Goal: Find specific page/section: Find specific page/section

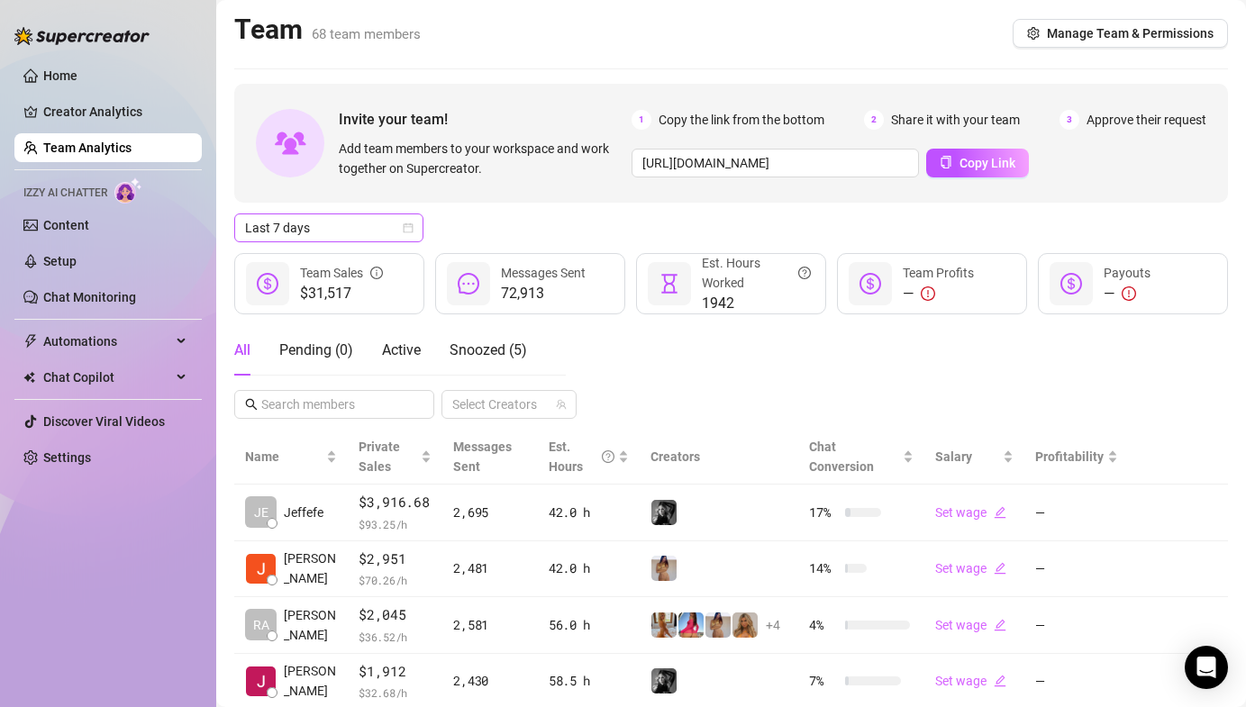
click at [334, 217] on span "Last 7 days" at bounding box center [329, 227] width 168 height 27
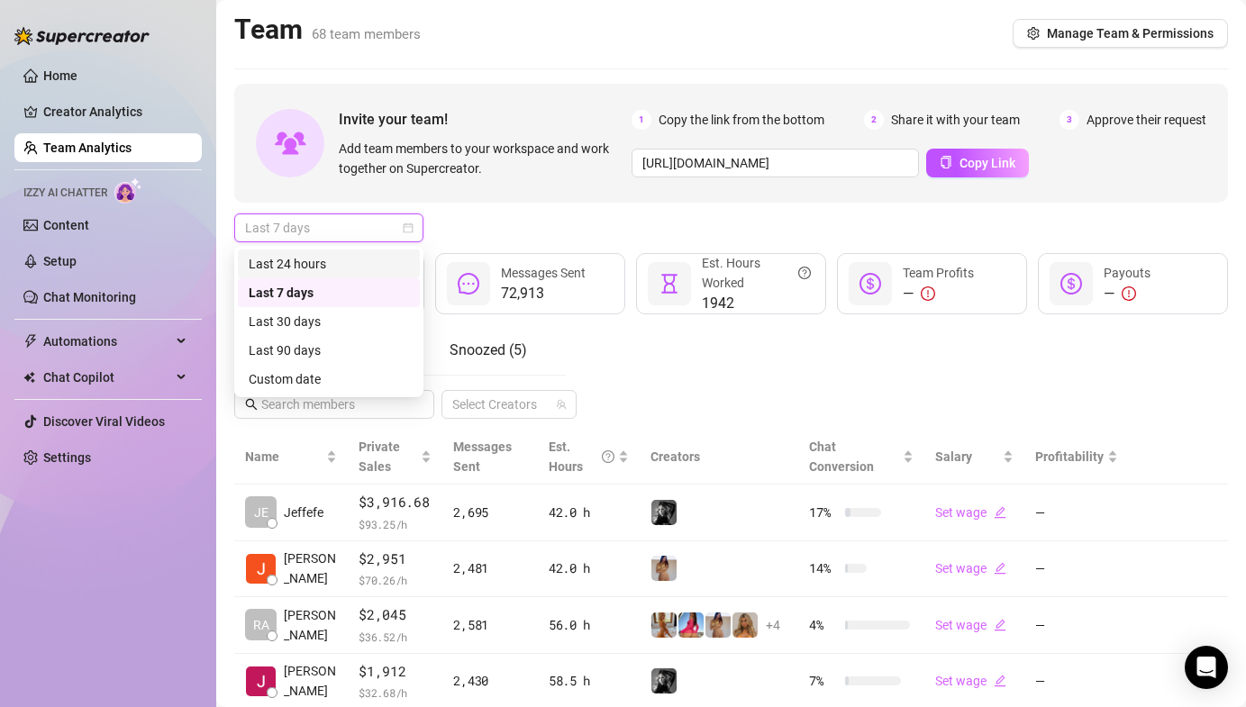
click at [320, 263] on div "Last 24 hours" at bounding box center [329, 264] width 160 height 20
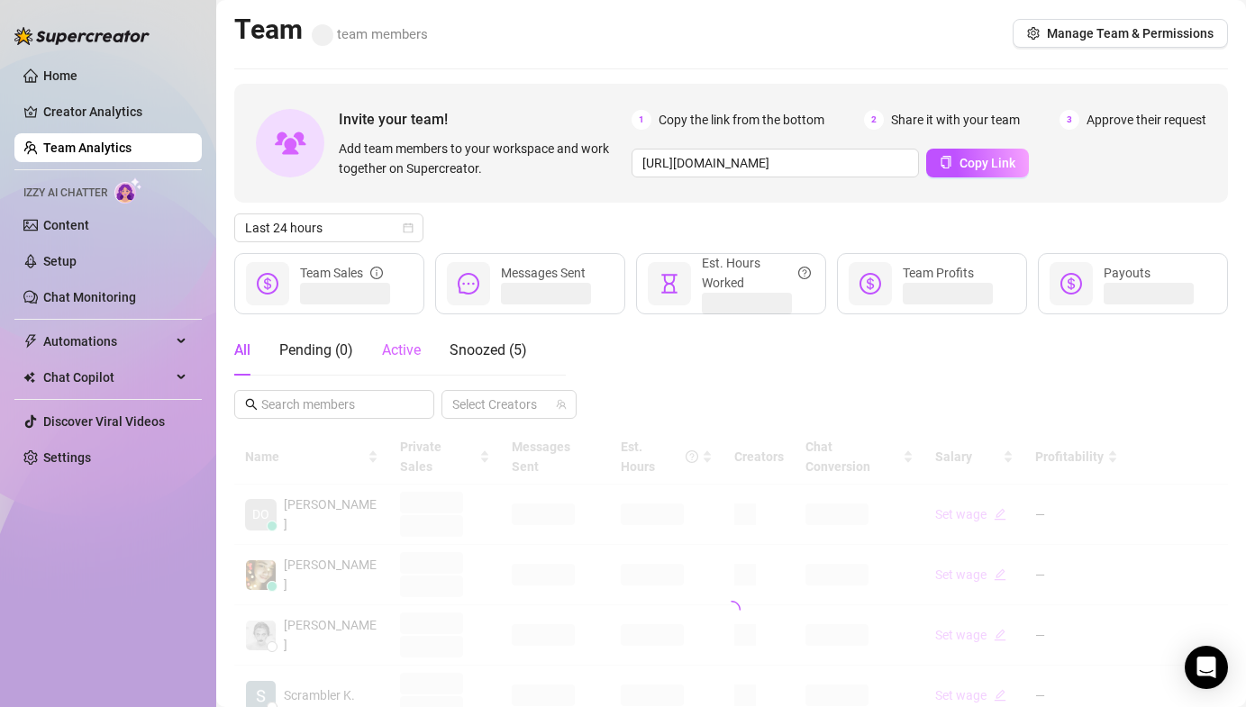
drag, startPoint x: 405, startPoint y: 361, endPoint x: 395, endPoint y: 360, distance: 9.9
click at [400, 361] on div "Active" at bounding box center [401, 350] width 39 height 50
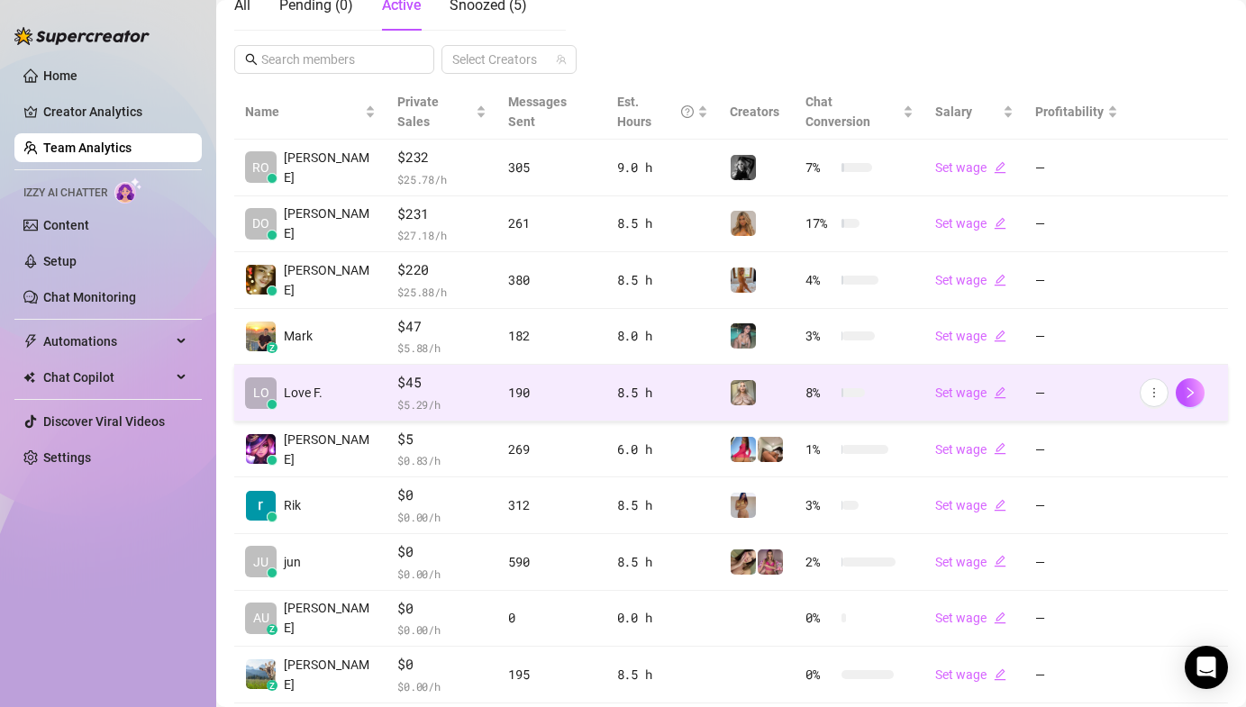
scroll to position [425, 0]
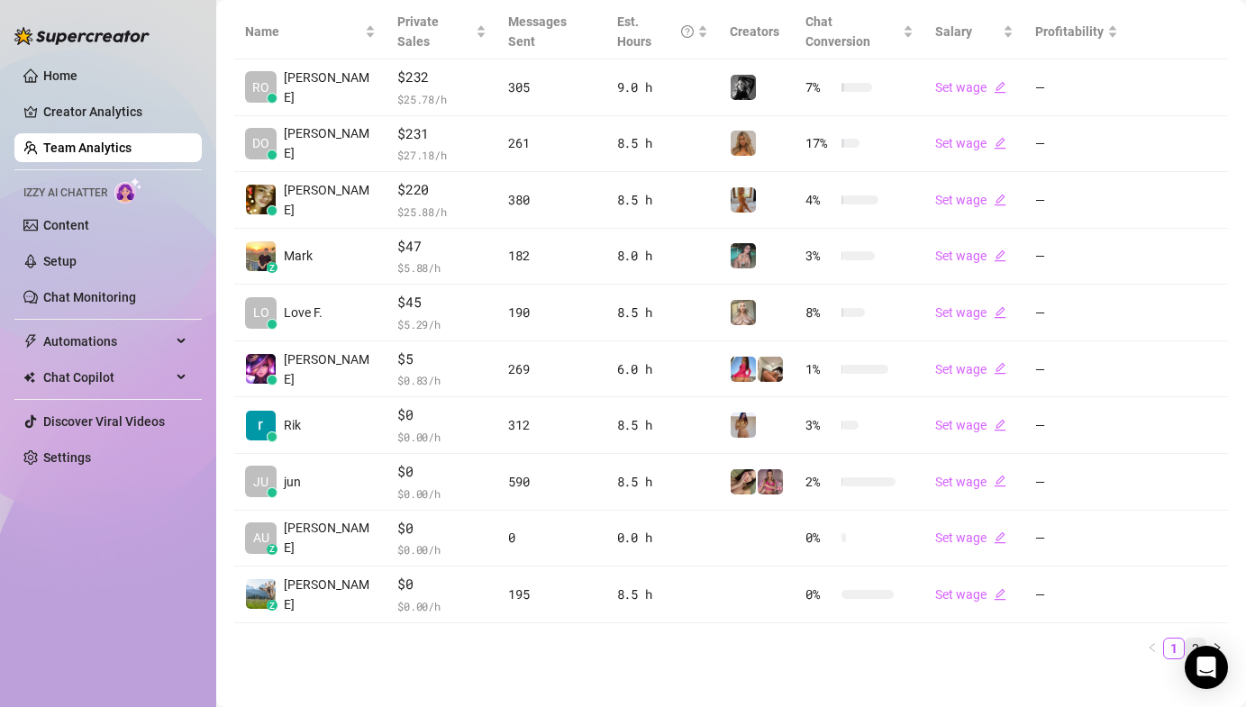
click at [1185, 639] on link "2" at bounding box center [1195, 649] width 20 height 20
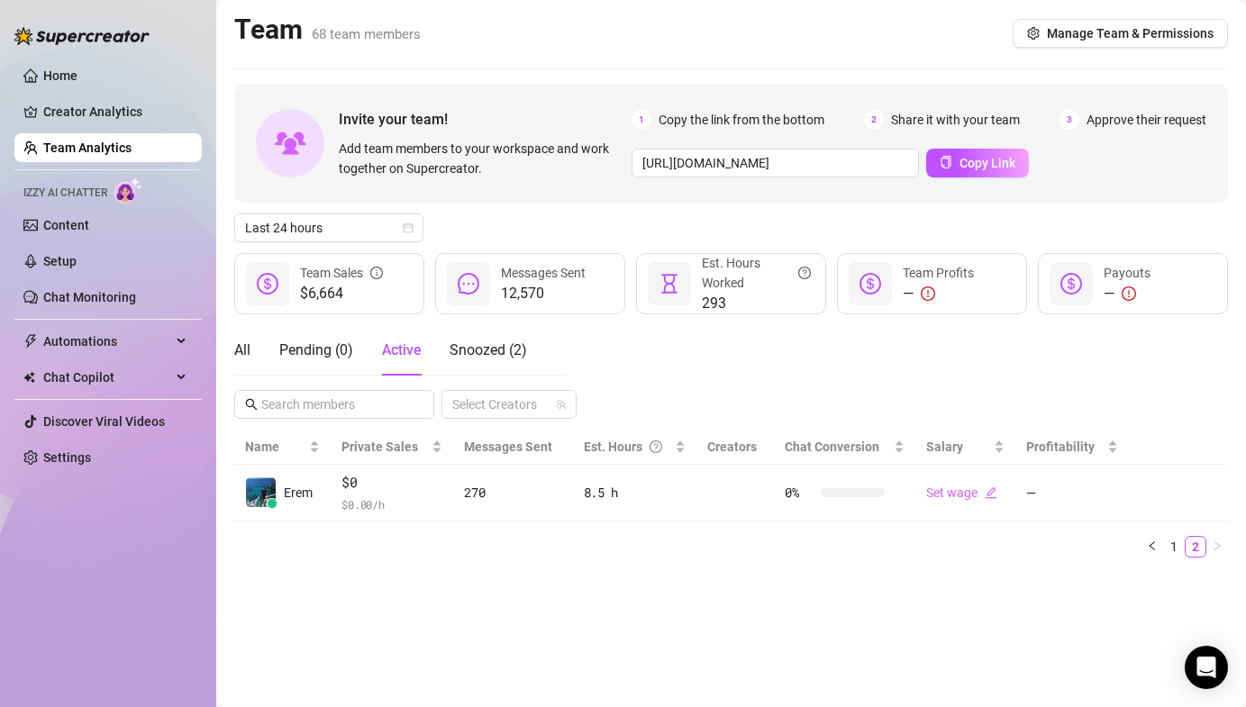
scroll to position [0, 0]
click at [1175, 549] on link "1" at bounding box center [1174, 547] width 20 height 20
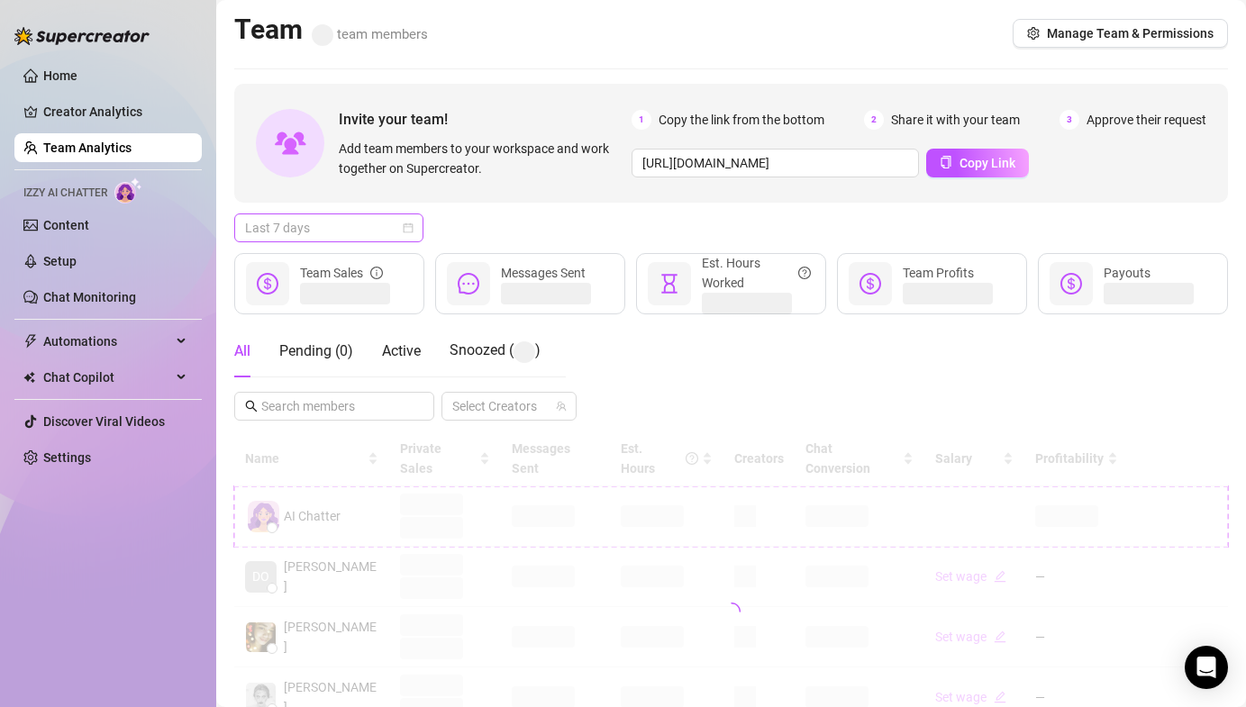
click at [383, 232] on span "Last 7 days" at bounding box center [329, 227] width 168 height 27
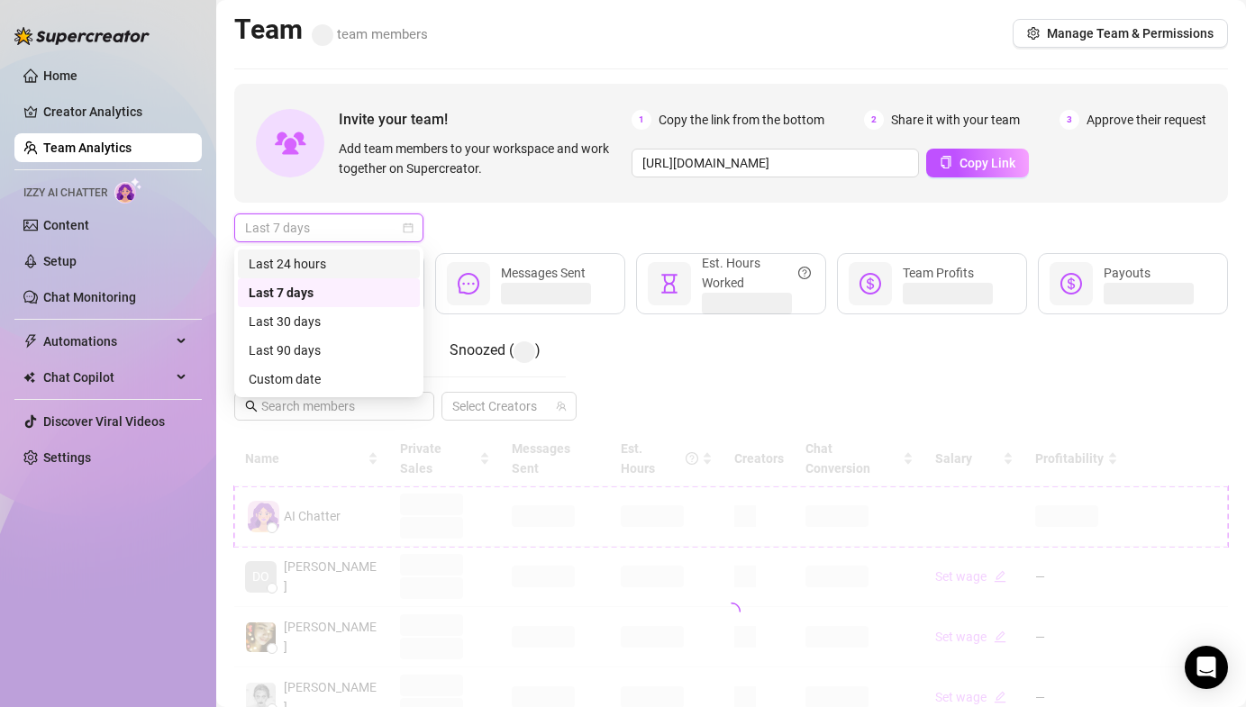
click at [317, 258] on div "Last 24 hours" at bounding box center [329, 264] width 160 height 20
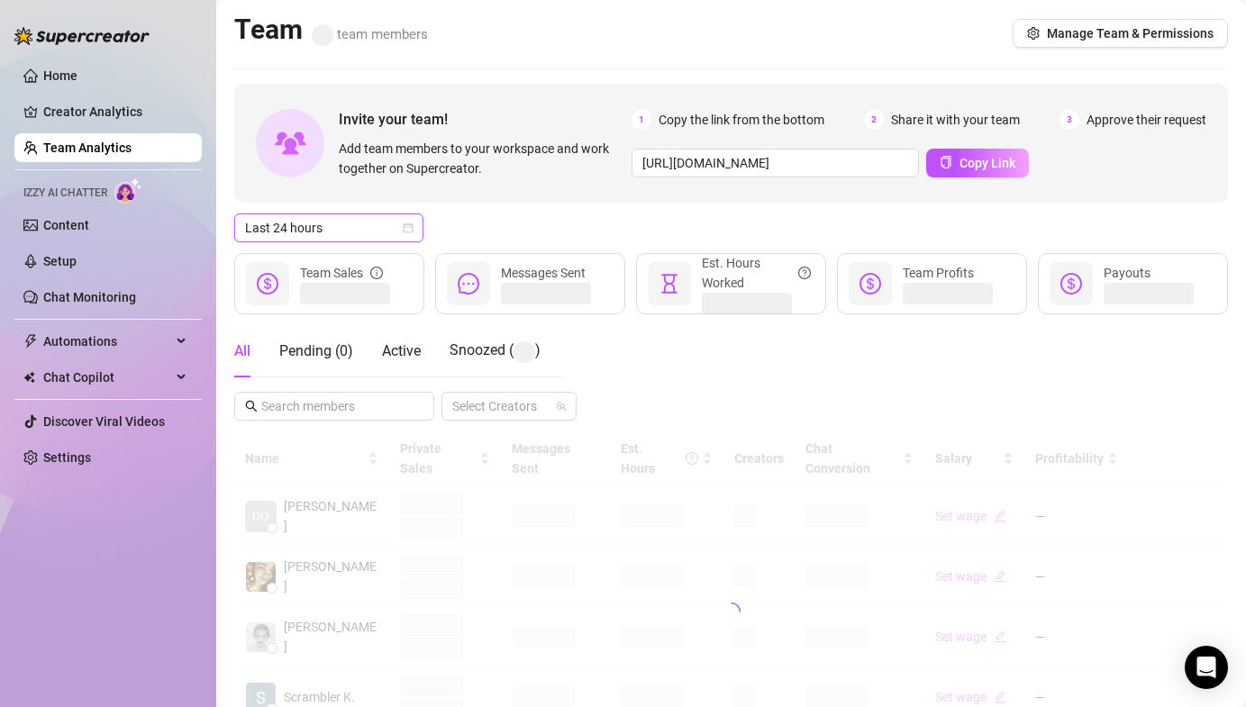
click at [468, 217] on div "Last 24 hours Last 24 hours" at bounding box center [730, 227] width 993 height 29
click at [419, 351] on span "Active" at bounding box center [401, 350] width 39 height 17
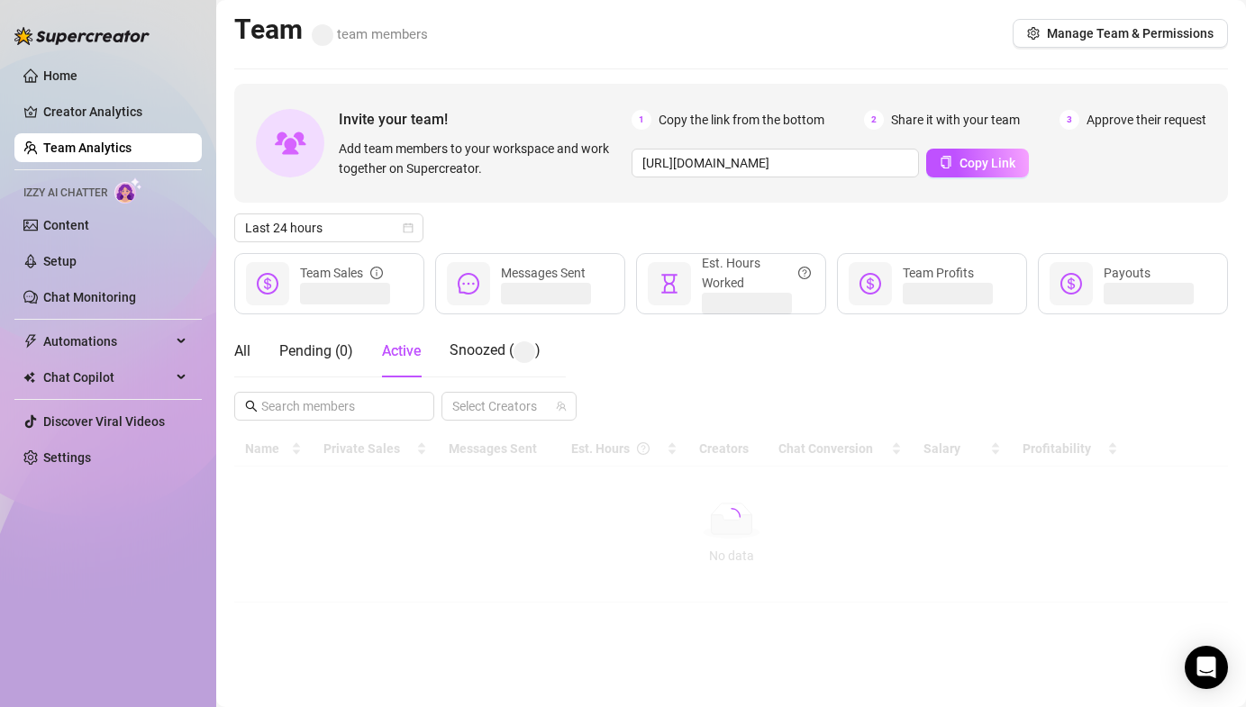
click at [596, 340] on div "All Pending ( 0 ) Active Snoozed ( ) Select Creators" at bounding box center [730, 372] width 993 height 95
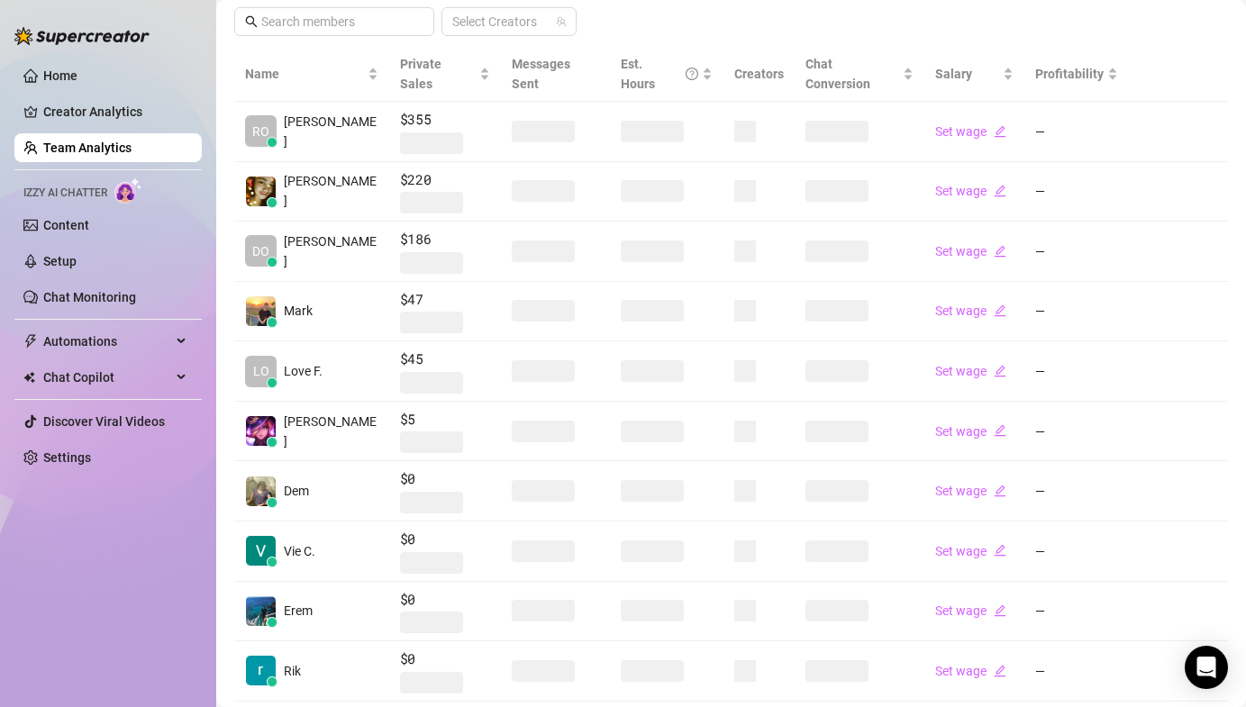
scroll to position [383, 0]
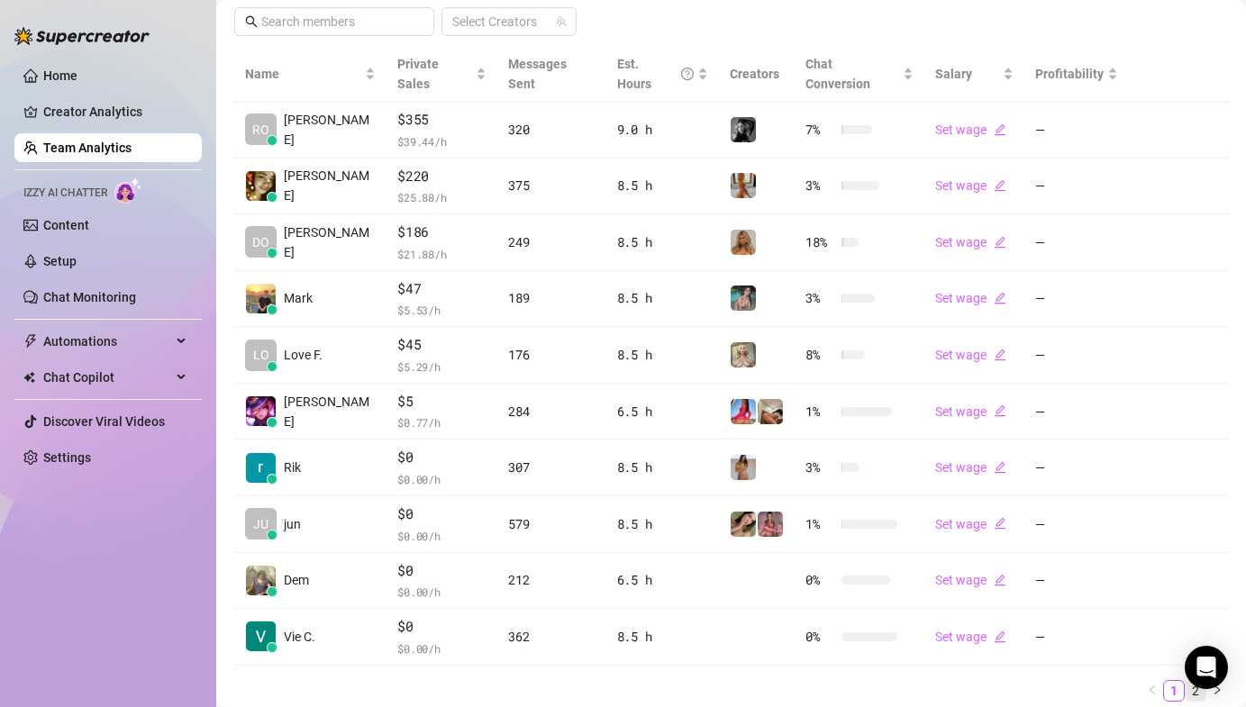
click at [1185, 681] on link "2" at bounding box center [1195, 691] width 20 height 20
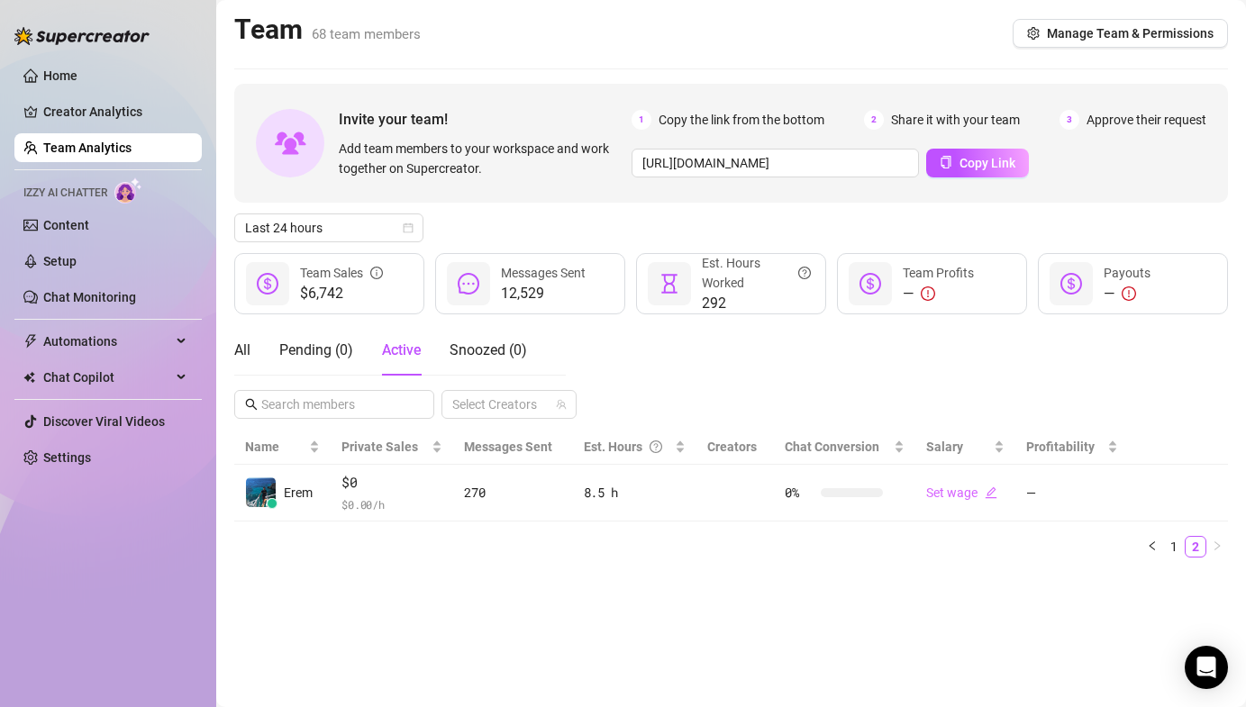
scroll to position [0, 0]
click at [1173, 552] on link "1" at bounding box center [1174, 547] width 20 height 20
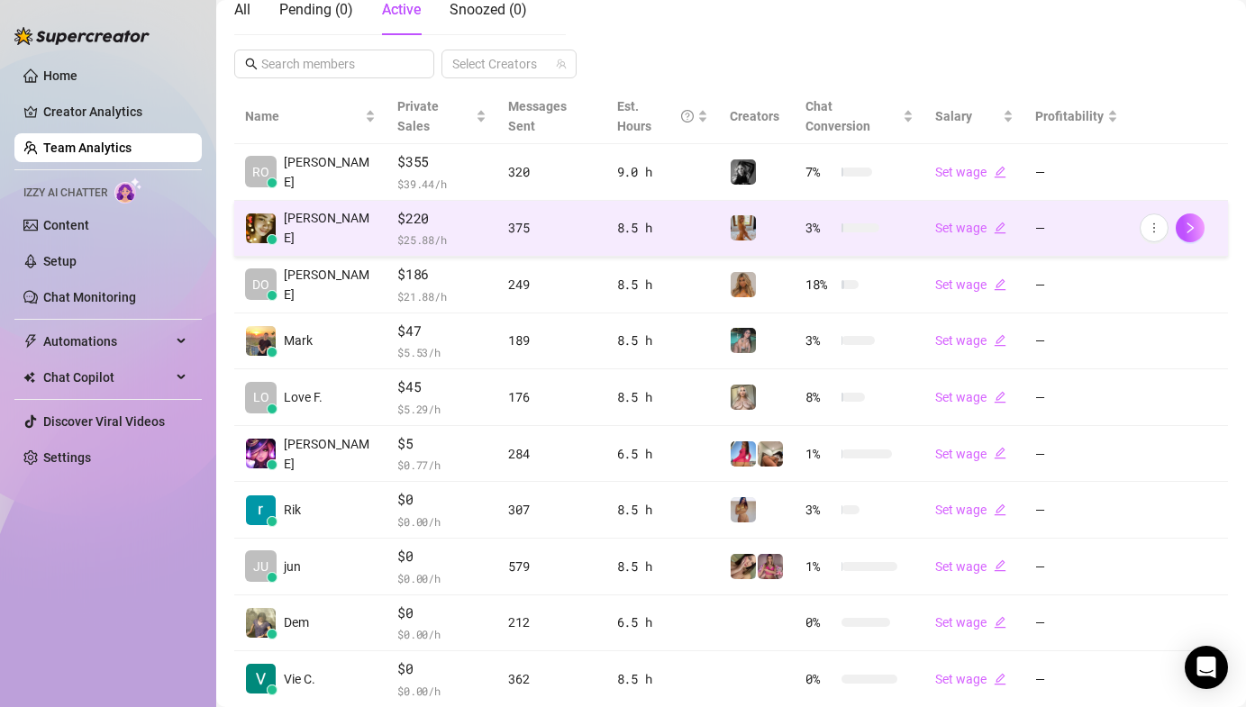
scroll to position [338, 0]
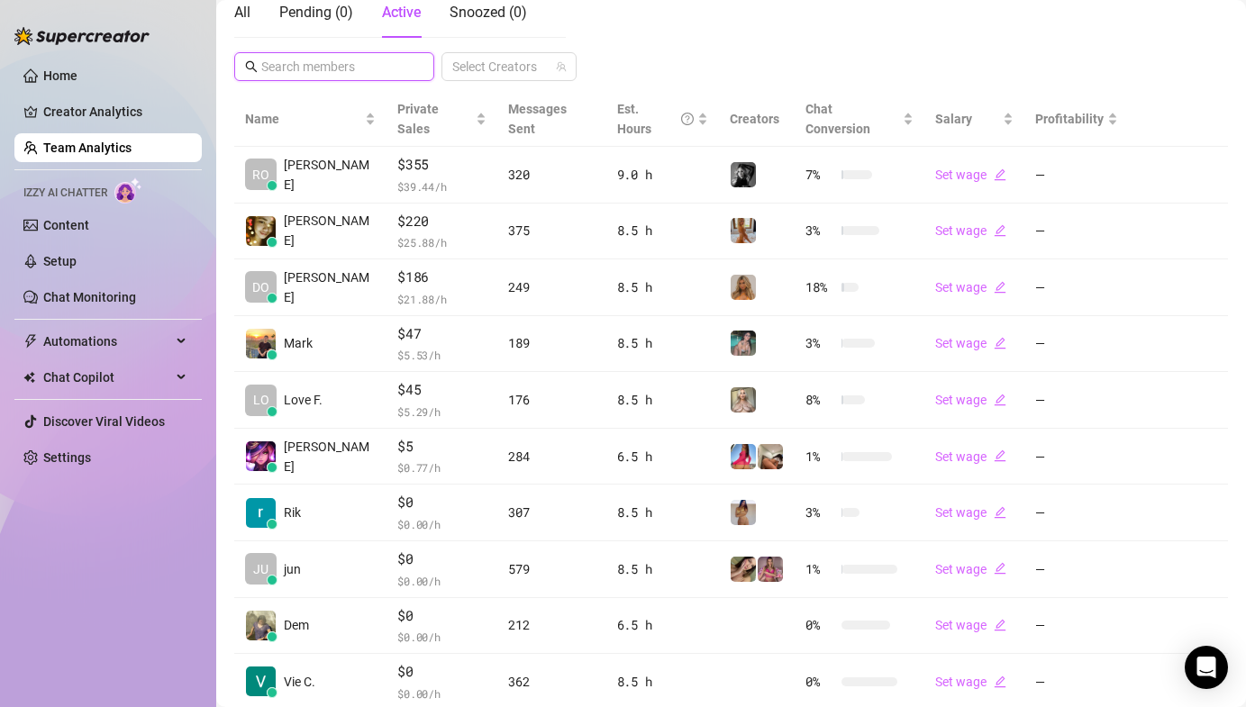
click at [336, 72] on input "text" at bounding box center [335, 67] width 148 height 20
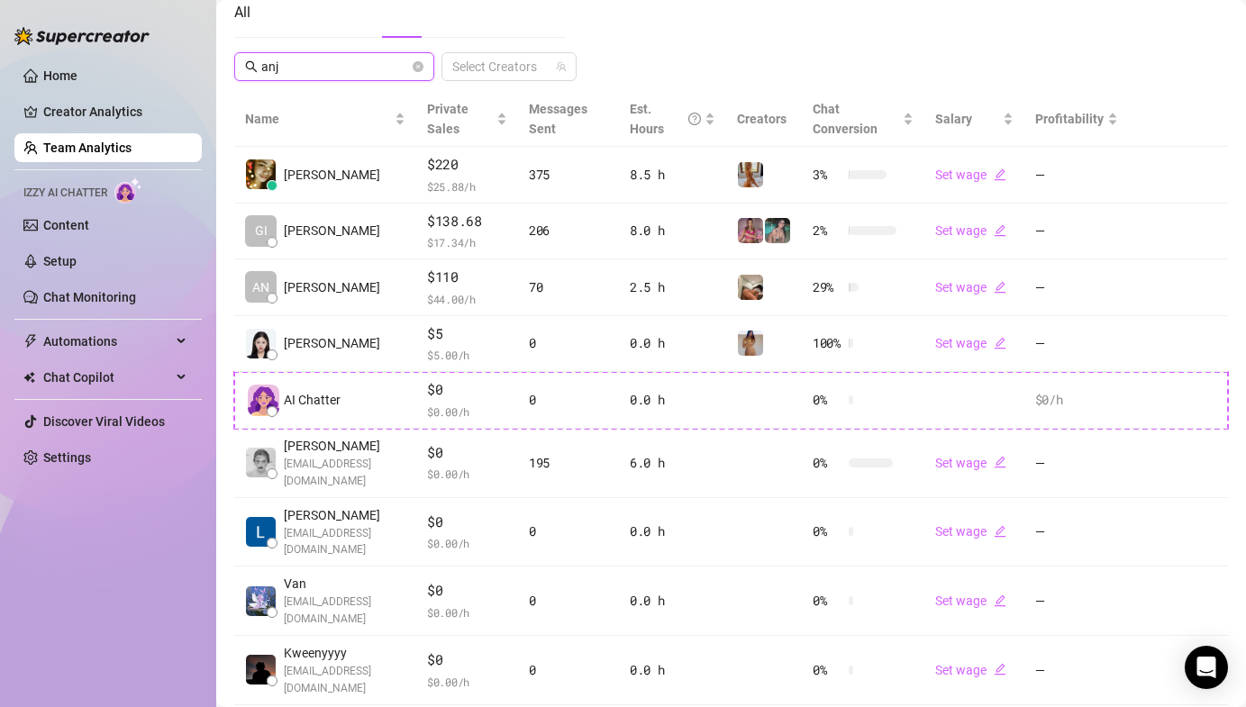
scroll to position [0, 0]
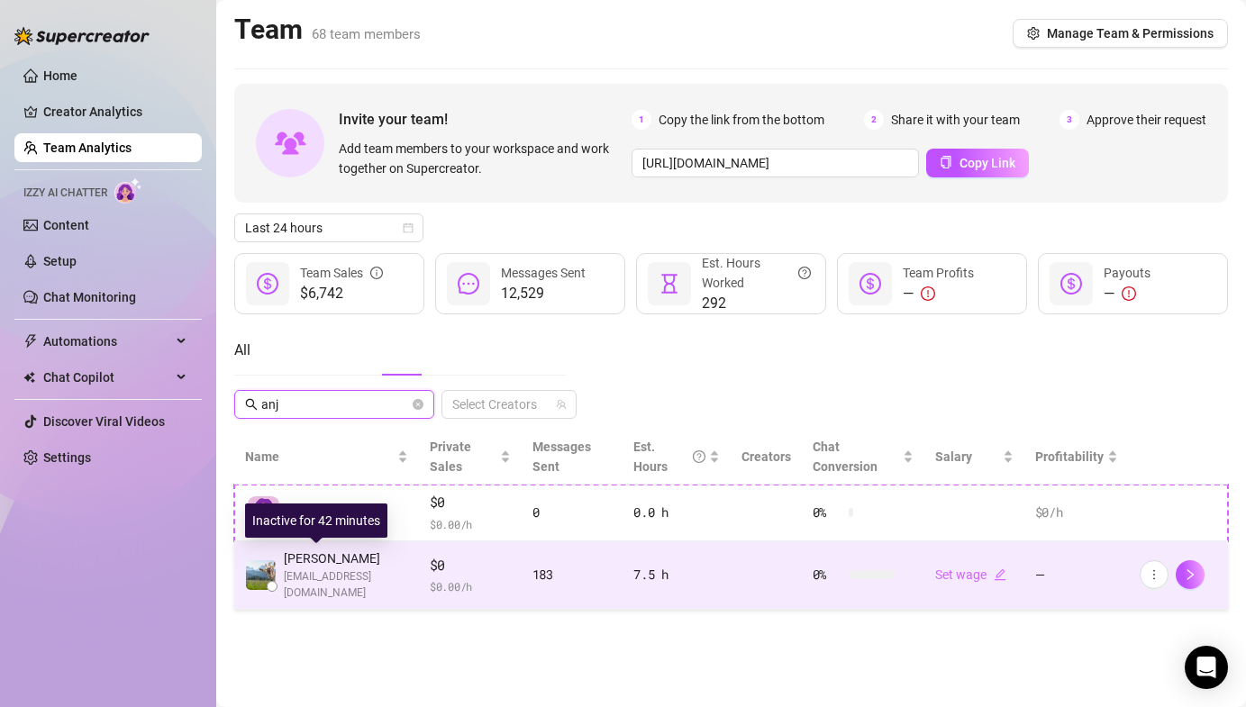
type input "anj"
click at [278, 570] on div "Anjely L. anjelyluna@gmail.com" at bounding box center [326, 576] width 163 height 54
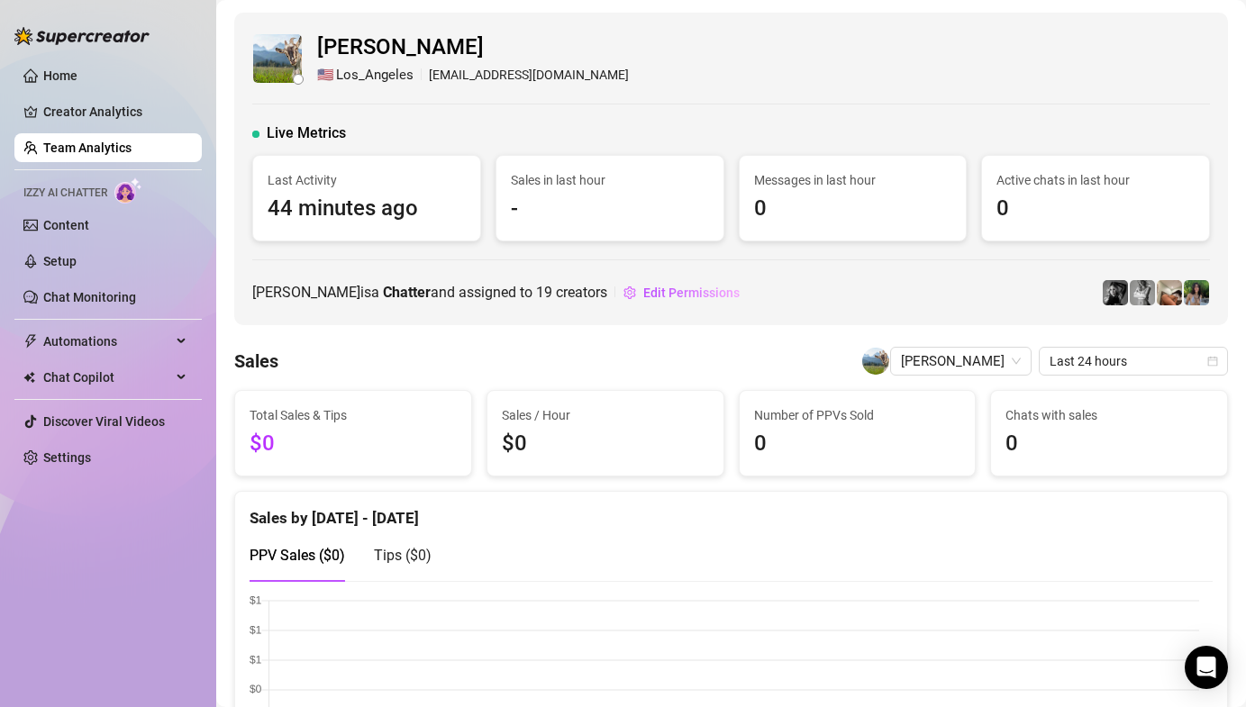
click at [120, 141] on link "Team Analytics" at bounding box center [87, 148] width 88 height 14
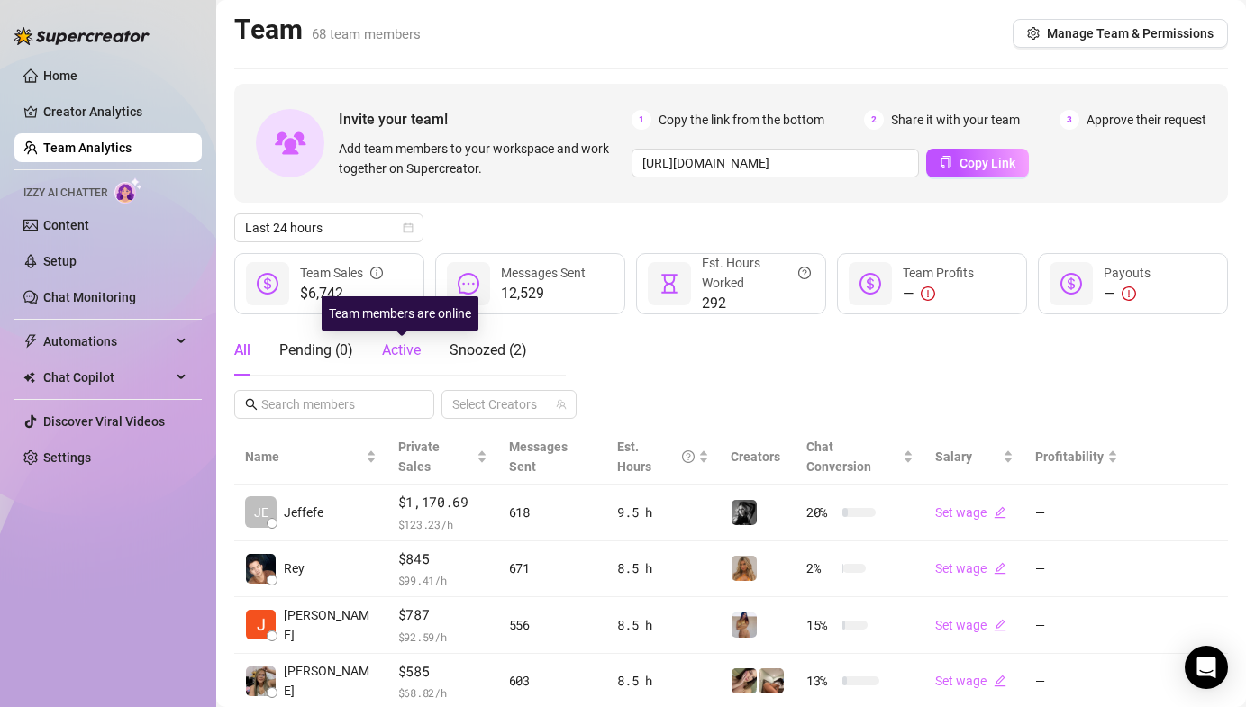
click at [400, 356] on span "Active" at bounding box center [401, 349] width 39 height 17
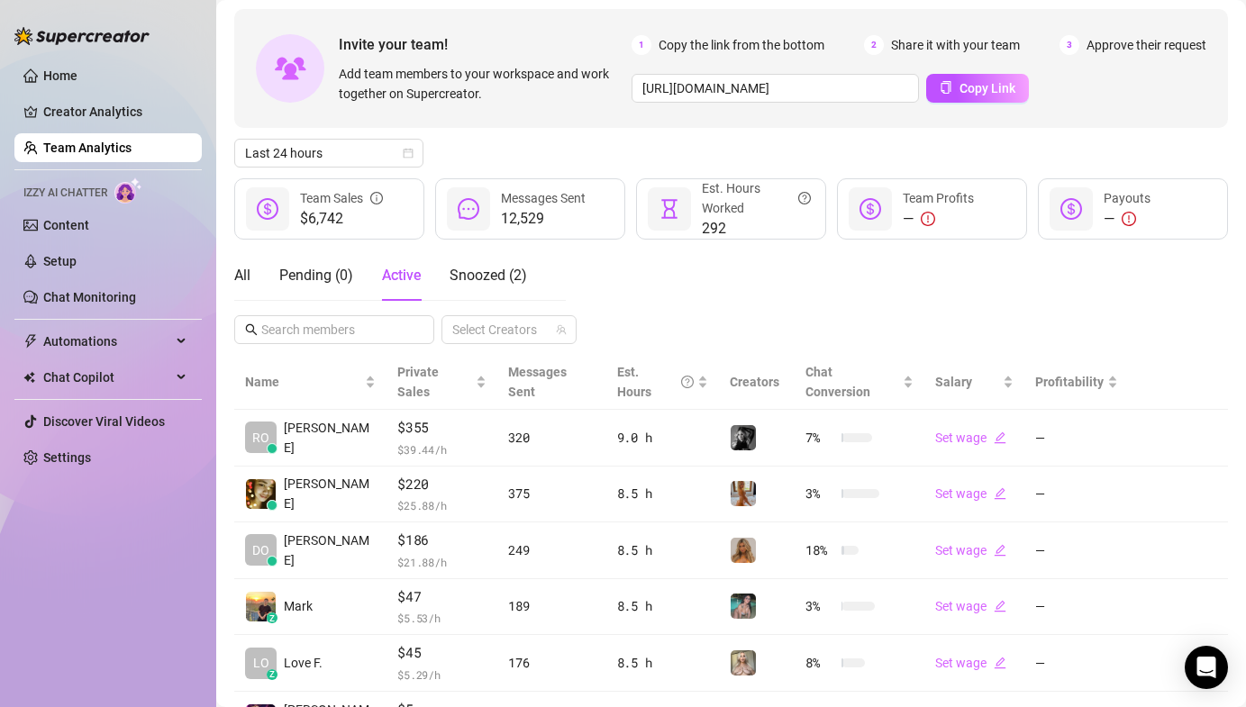
scroll to position [358, 0]
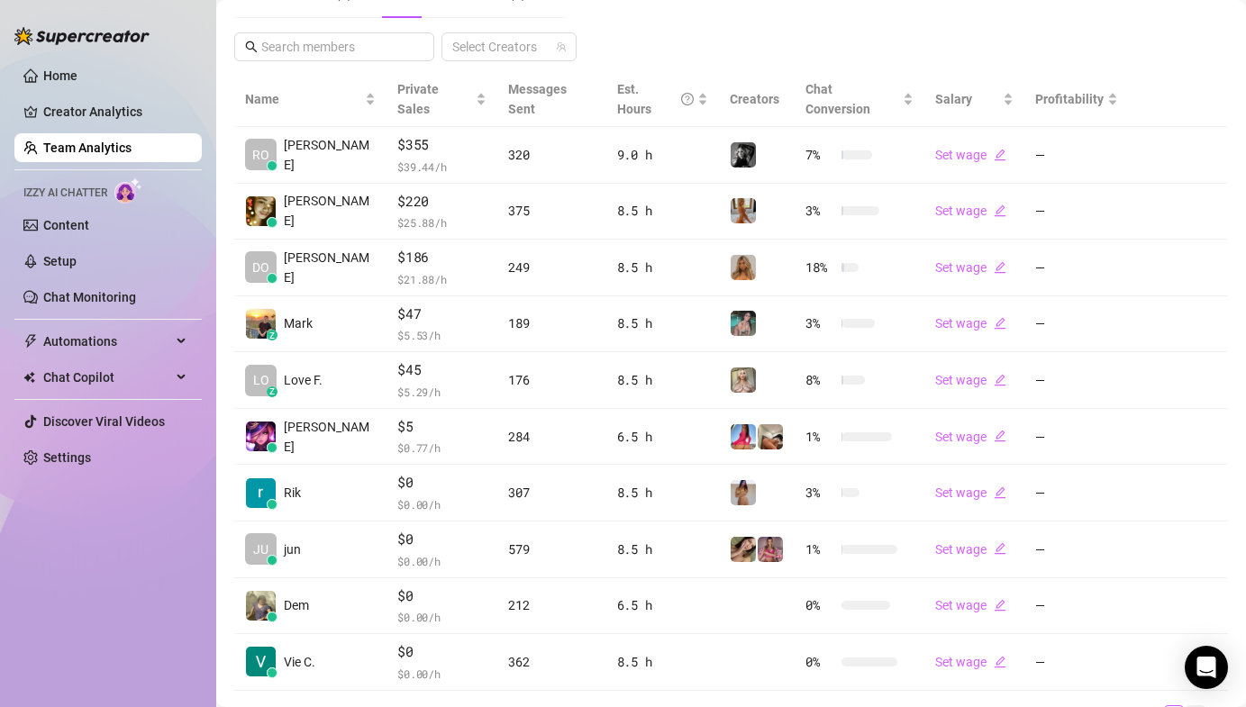
click at [1185, 706] on link "2" at bounding box center [1195, 716] width 20 height 20
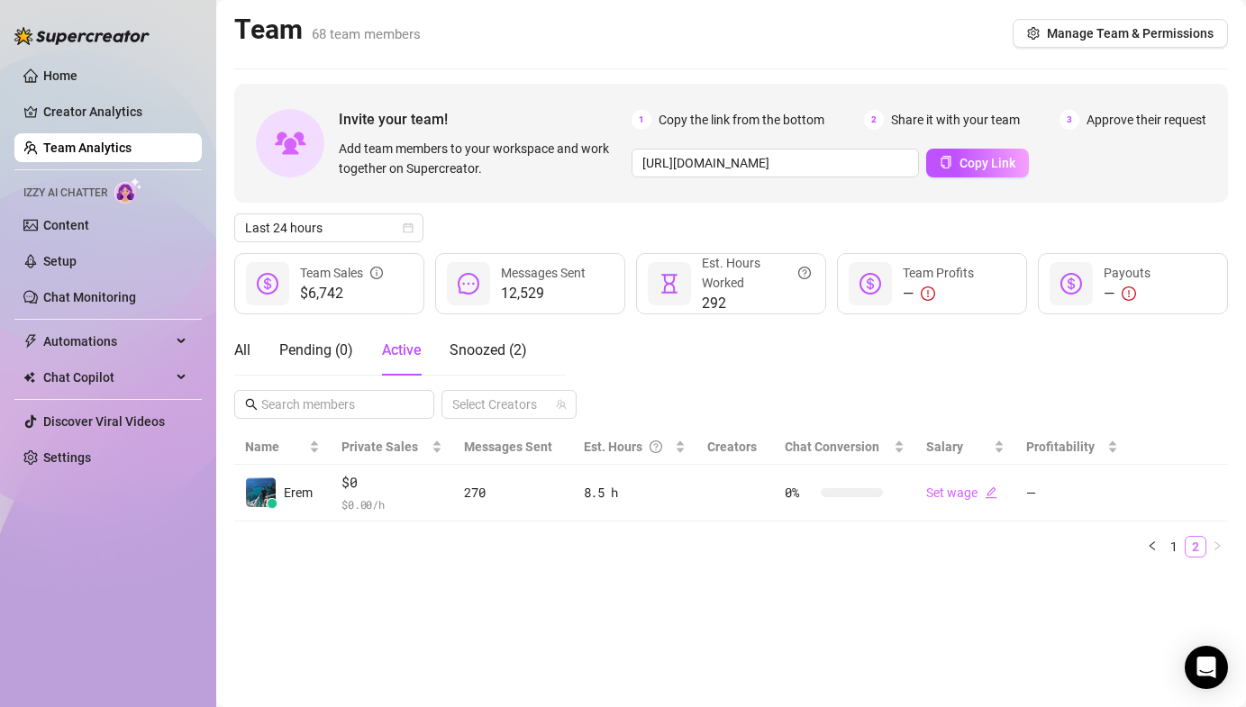
scroll to position [0, 0]
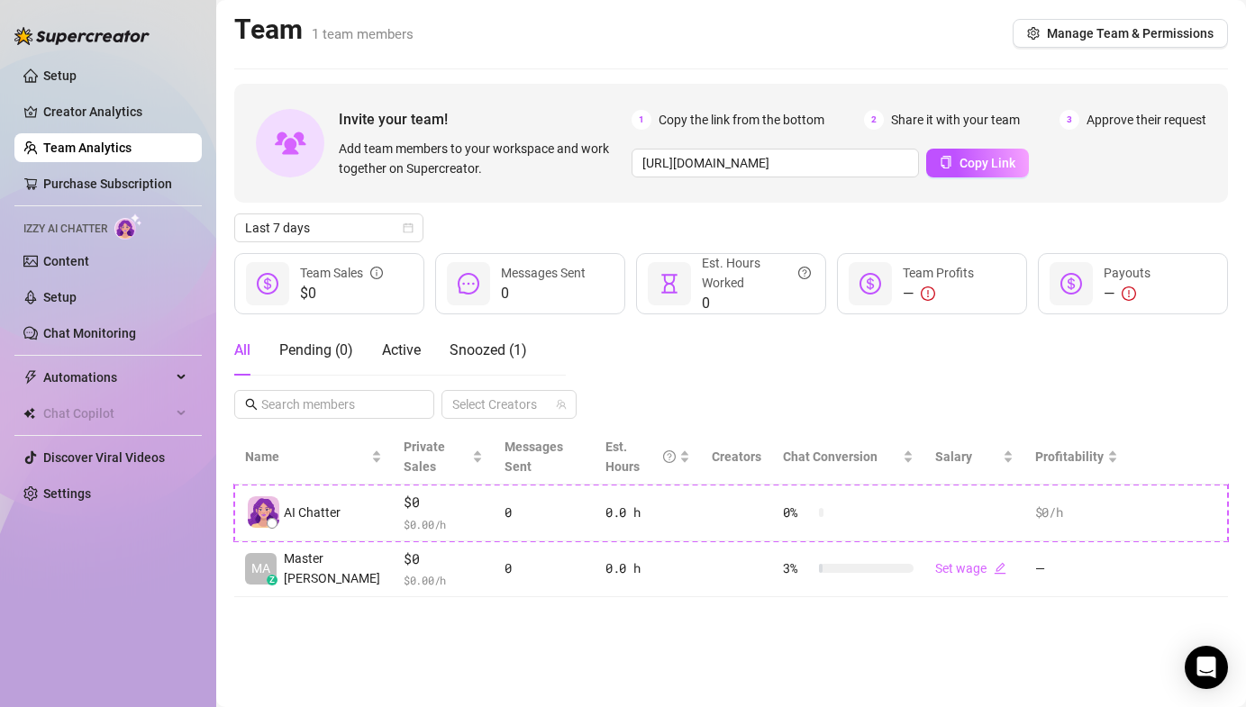
type input "[URL][DOMAIN_NAME]"
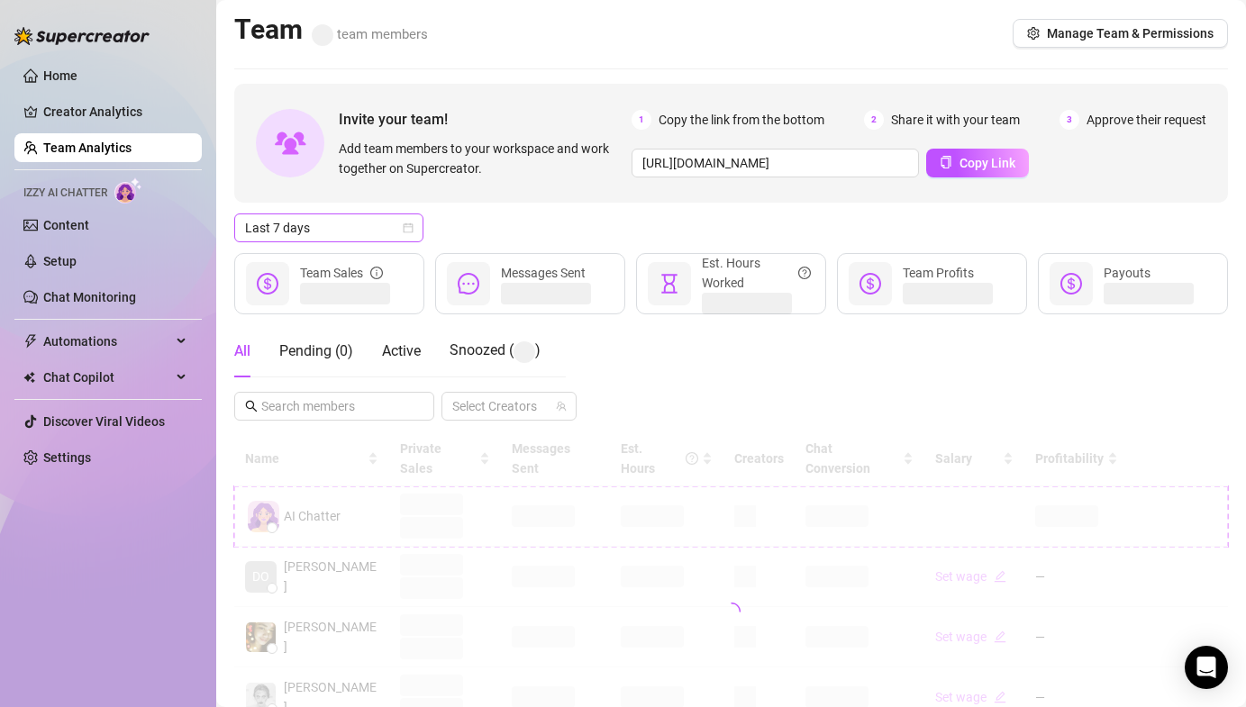
click at [286, 221] on span "Last 7 days" at bounding box center [329, 227] width 168 height 27
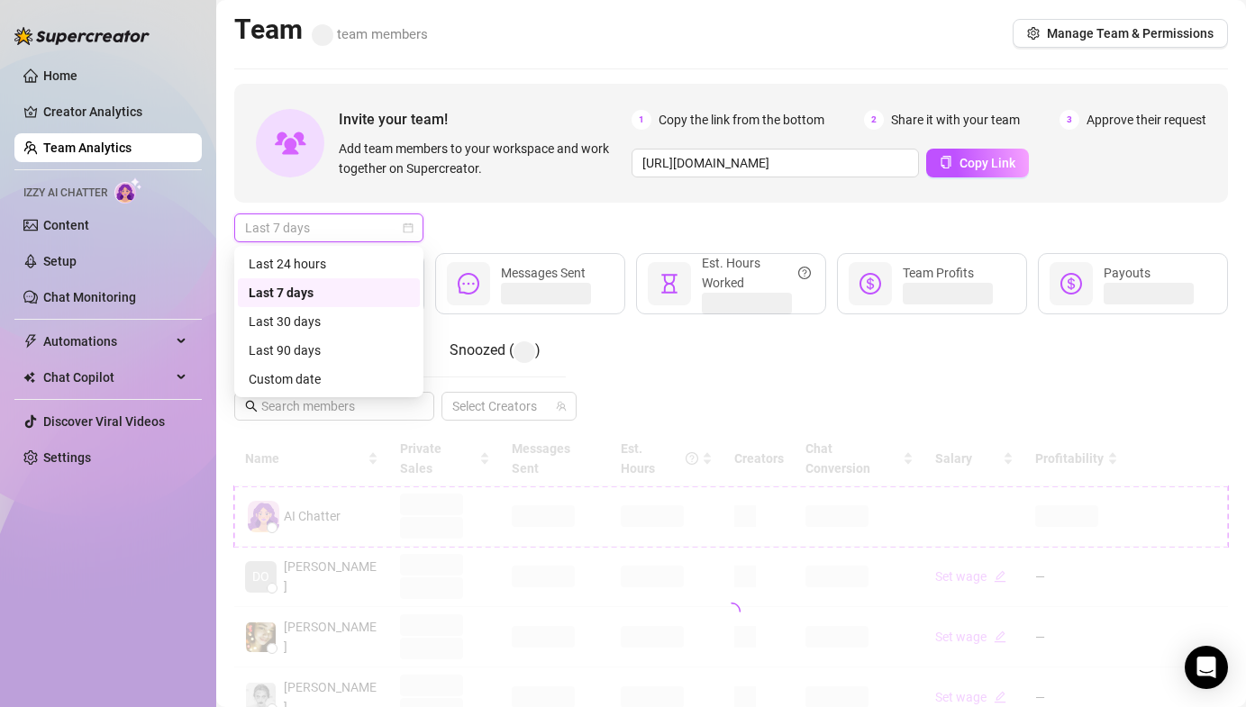
click at [296, 247] on div "Last 24 hours Last 7 days Last 30 days Last 24 hours Last 7 days Last 30 days L…" at bounding box center [328, 321] width 189 height 151
click at [300, 259] on div "Last 24 hours" at bounding box center [329, 264] width 160 height 20
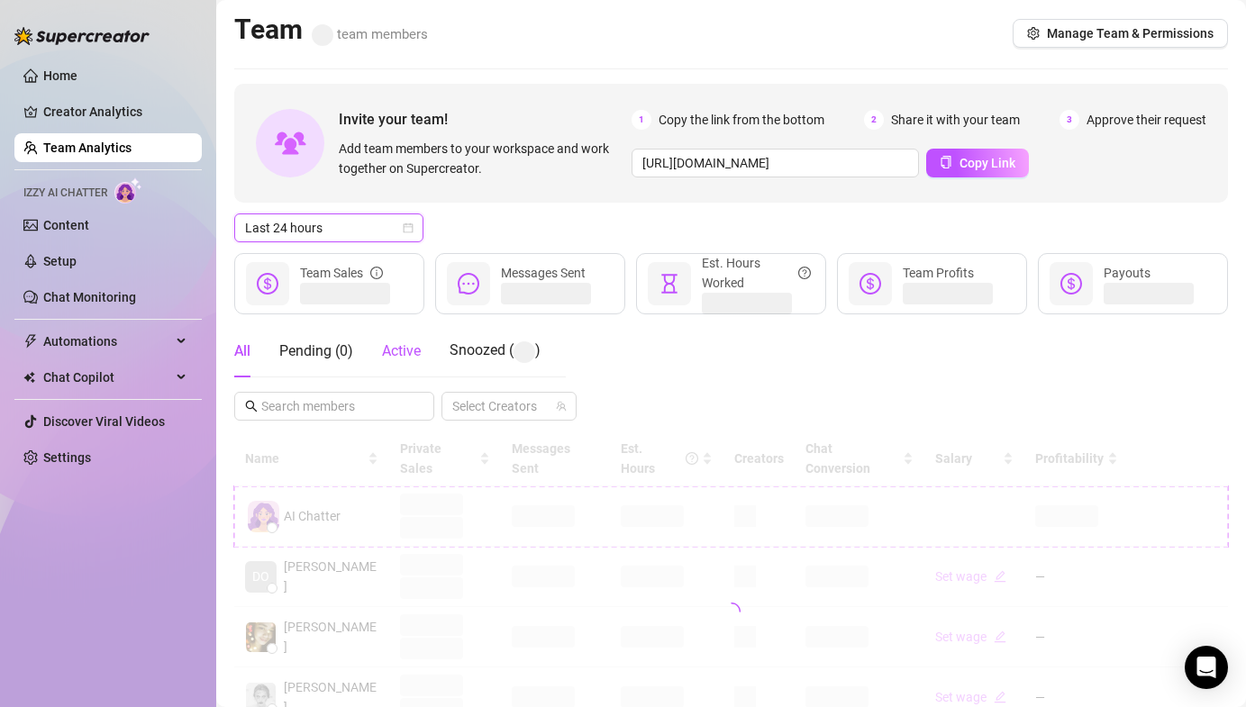
click at [419, 354] on span "Active" at bounding box center [401, 350] width 39 height 17
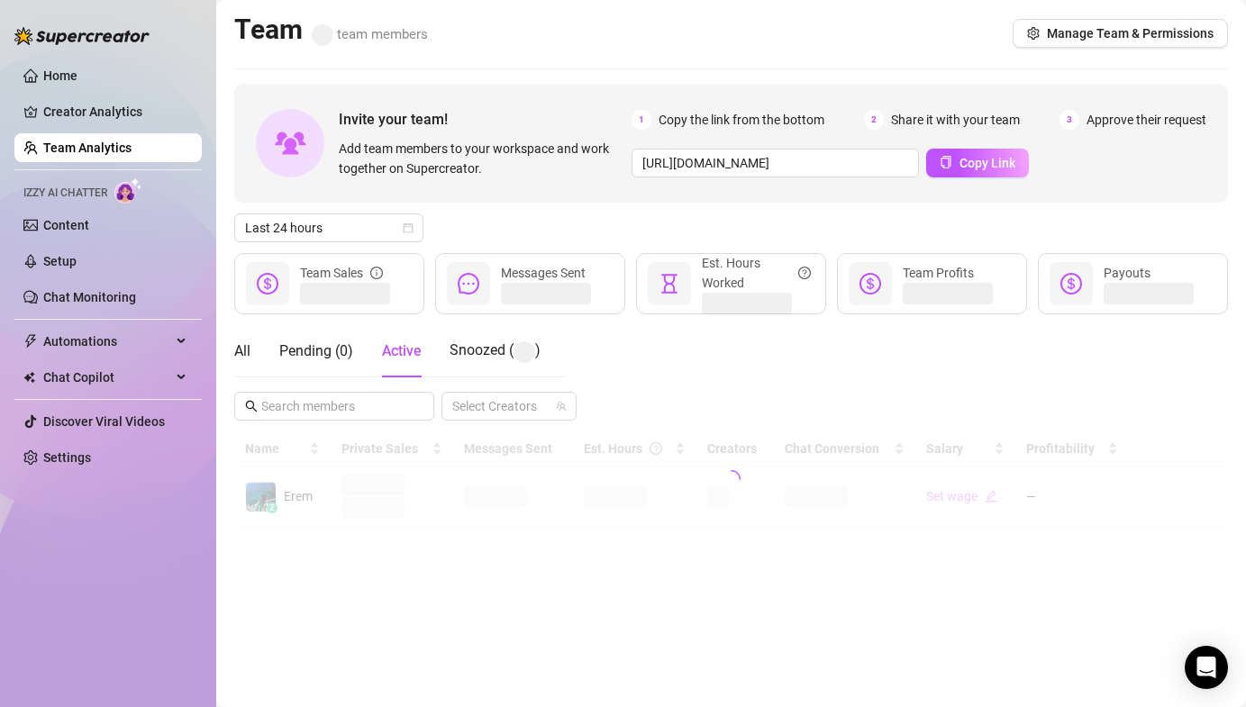
click at [602, 232] on div "Last 24 hours" at bounding box center [730, 227] width 993 height 29
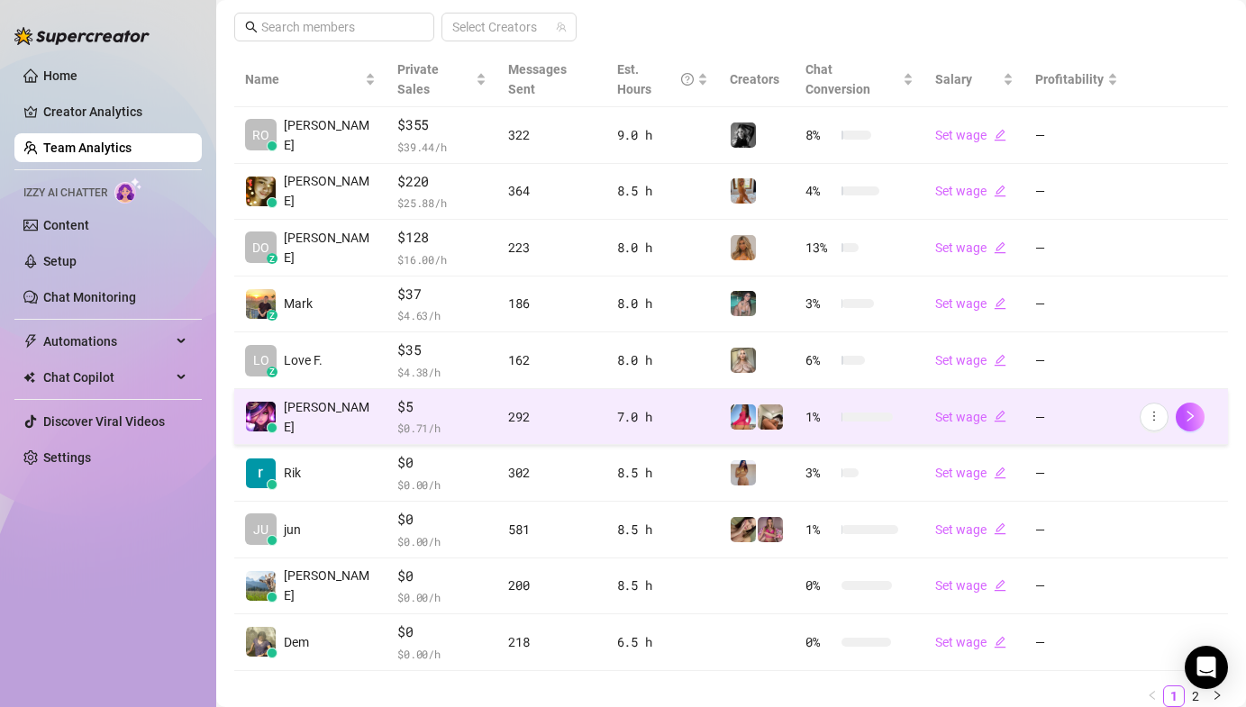
scroll to position [399, 0]
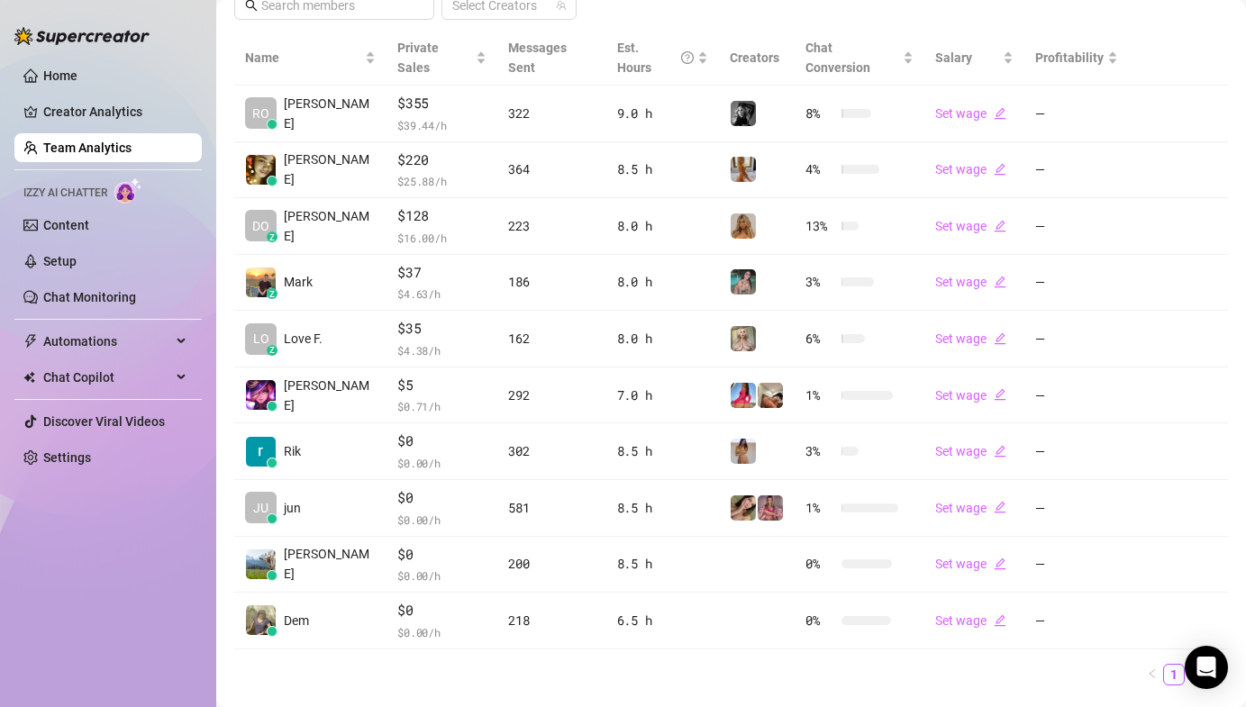
click at [1185, 665] on link "2" at bounding box center [1195, 675] width 20 height 20
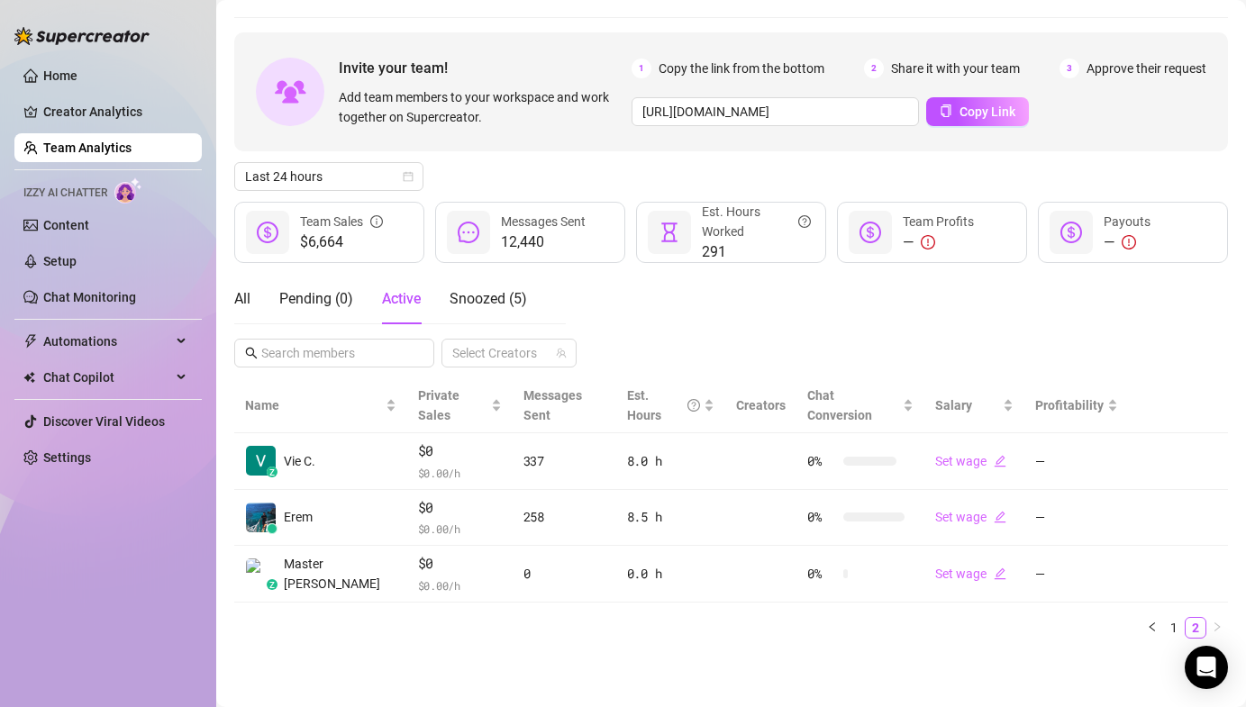
scroll to position [31, 0]
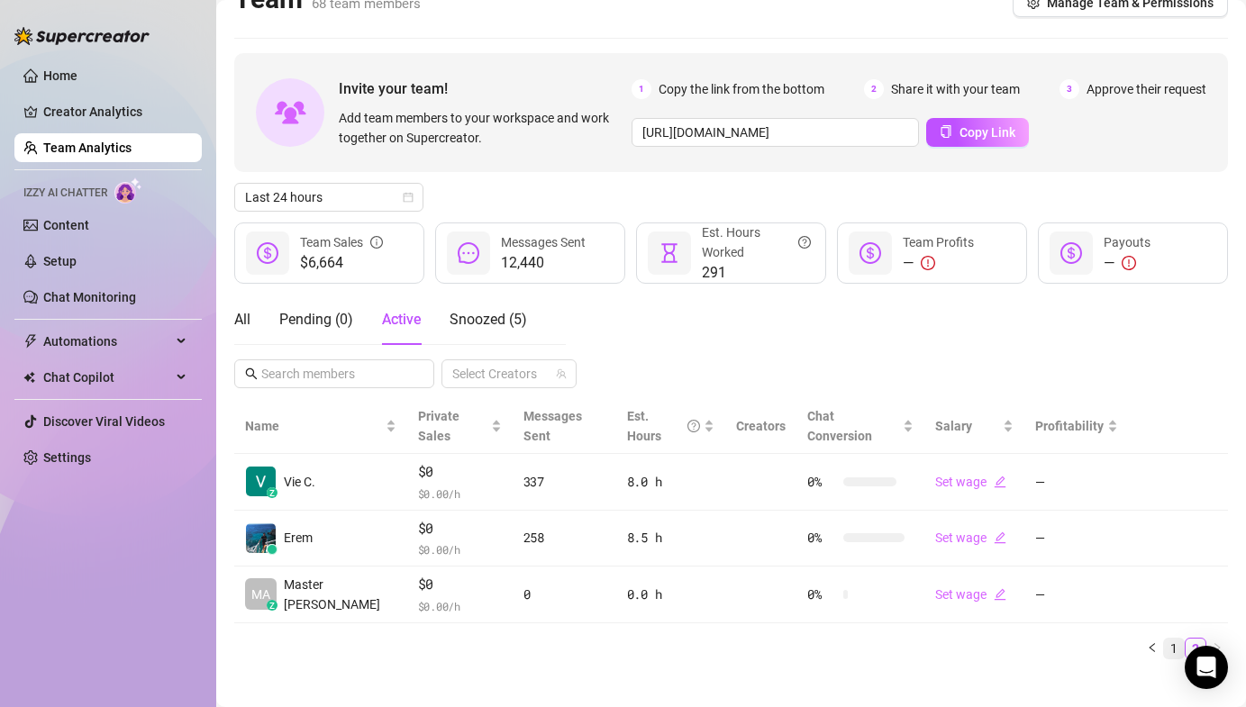
click at [1164, 639] on link "1" at bounding box center [1174, 649] width 20 height 20
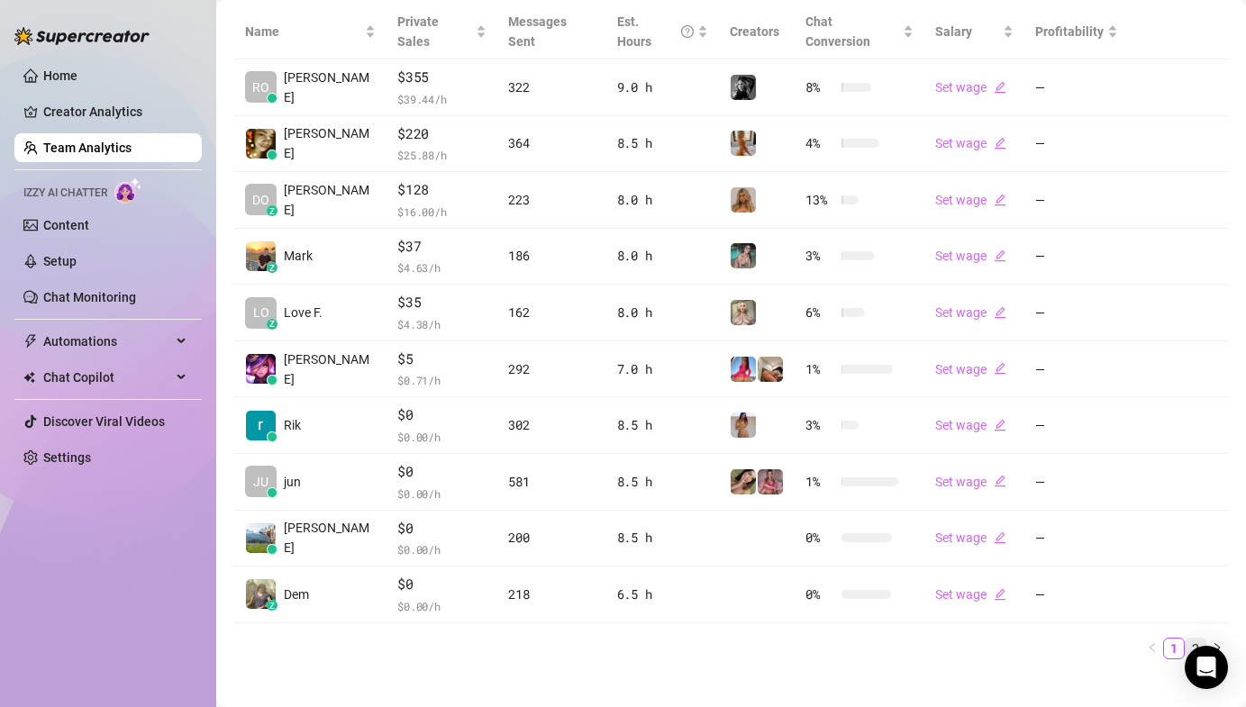
click at [1185, 639] on link "2" at bounding box center [1195, 649] width 20 height 20
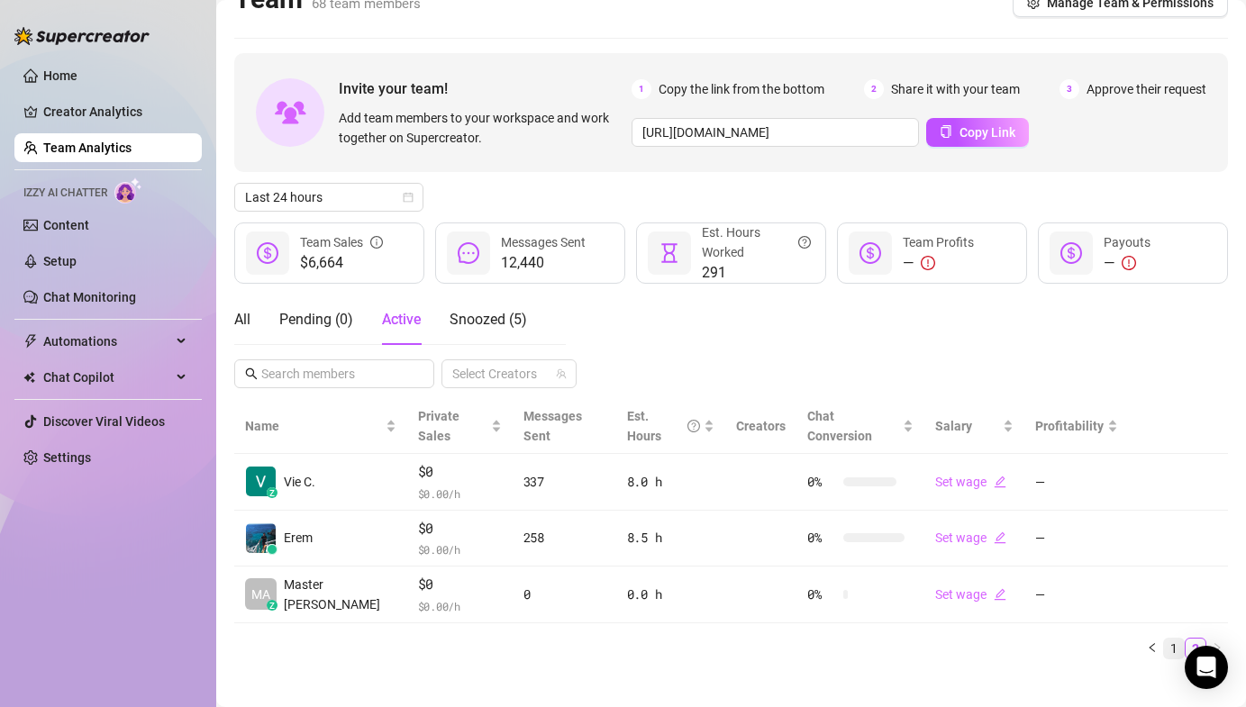
click at [1168, 639] on link "1" at bounding box center [1174, 649] width 20 height 20
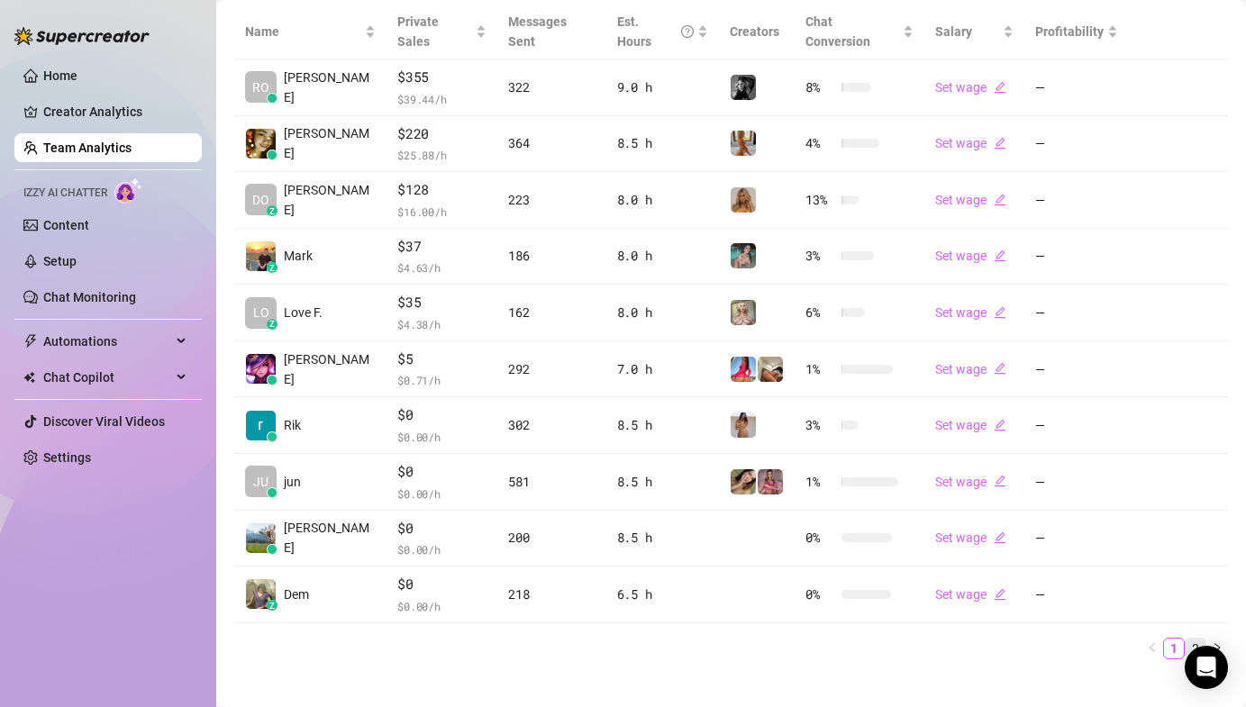
click at [1186, 639] on link "2" at bounding box center [1195, 649] width 20 height 20
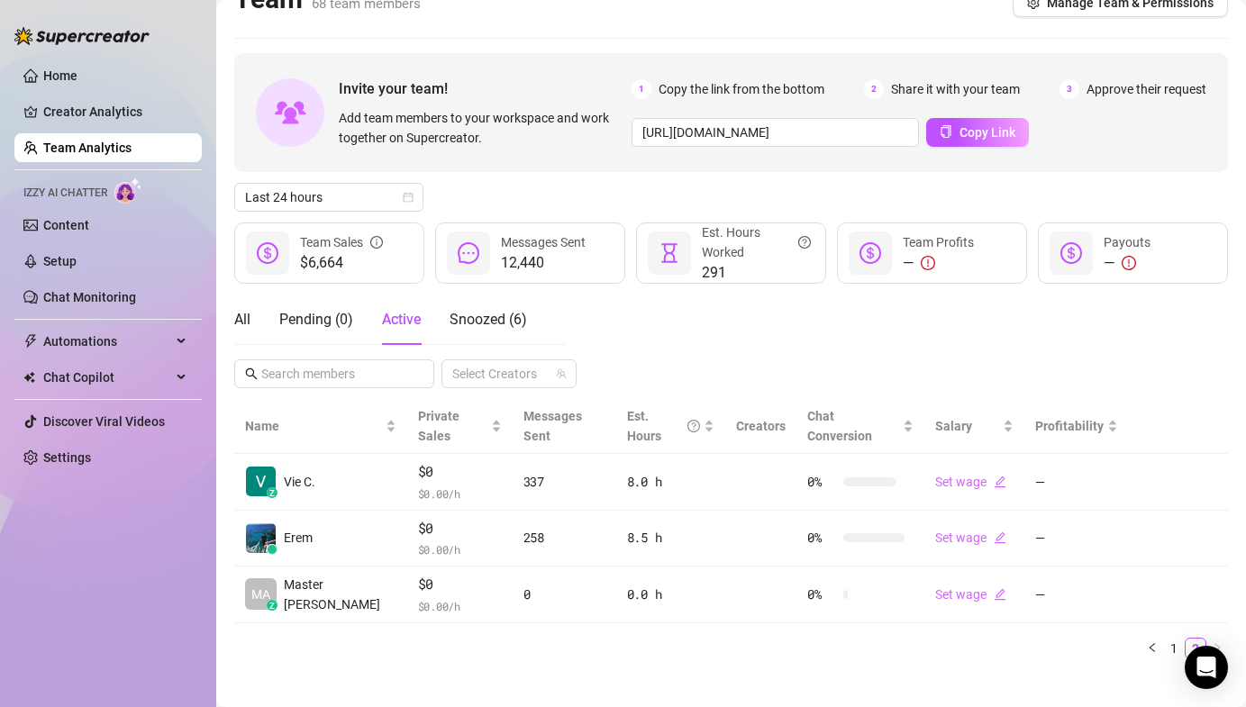
scroll to position [0, 0]
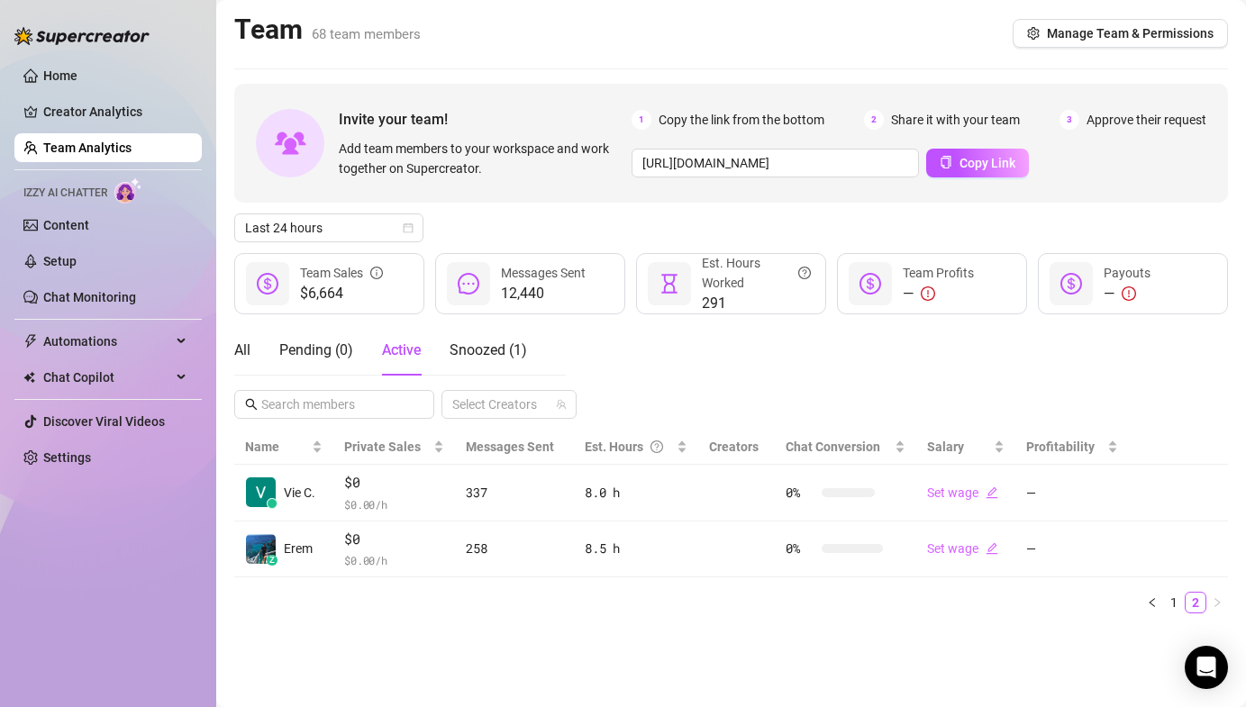
click at [642, 353] on div "All Pending ( 0 ) Active Snoozed ( 1 ) Select Creators" at bounding box center [730, 372] width 993 height 94
click at [1182, 603] on link "1" at bounding box center [1174, 603] width 20 height 20
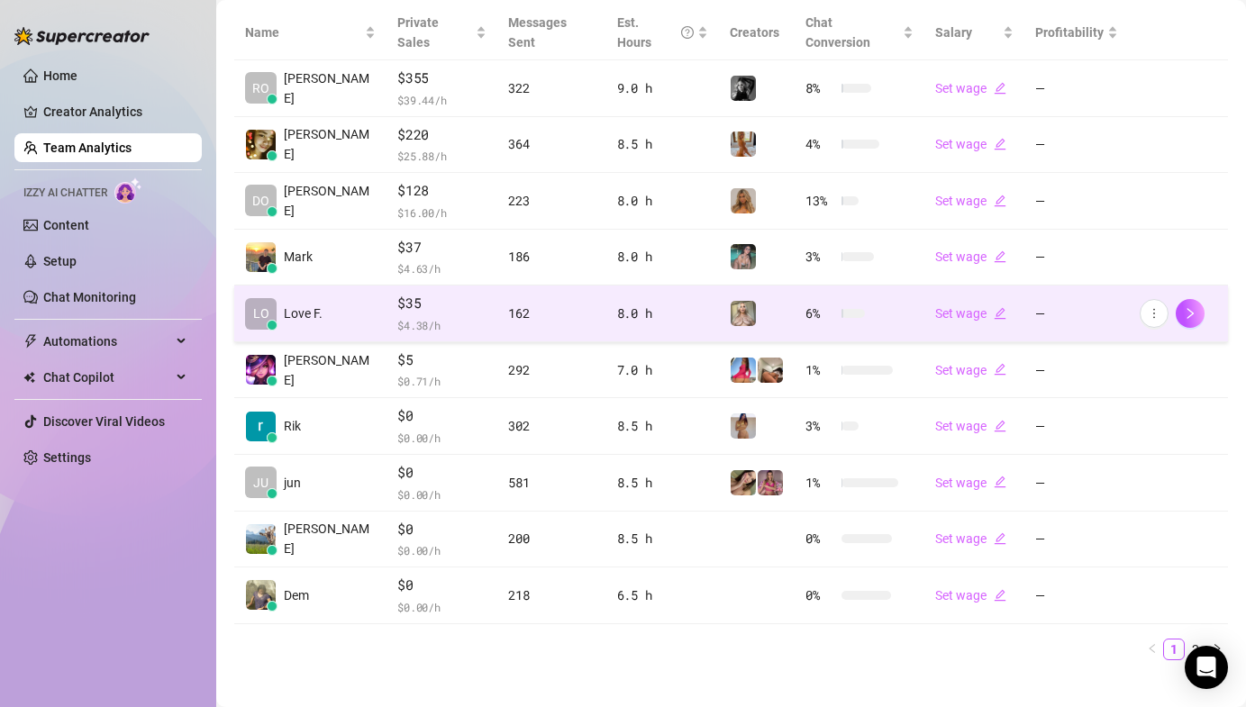
scroll to position [425, 0]
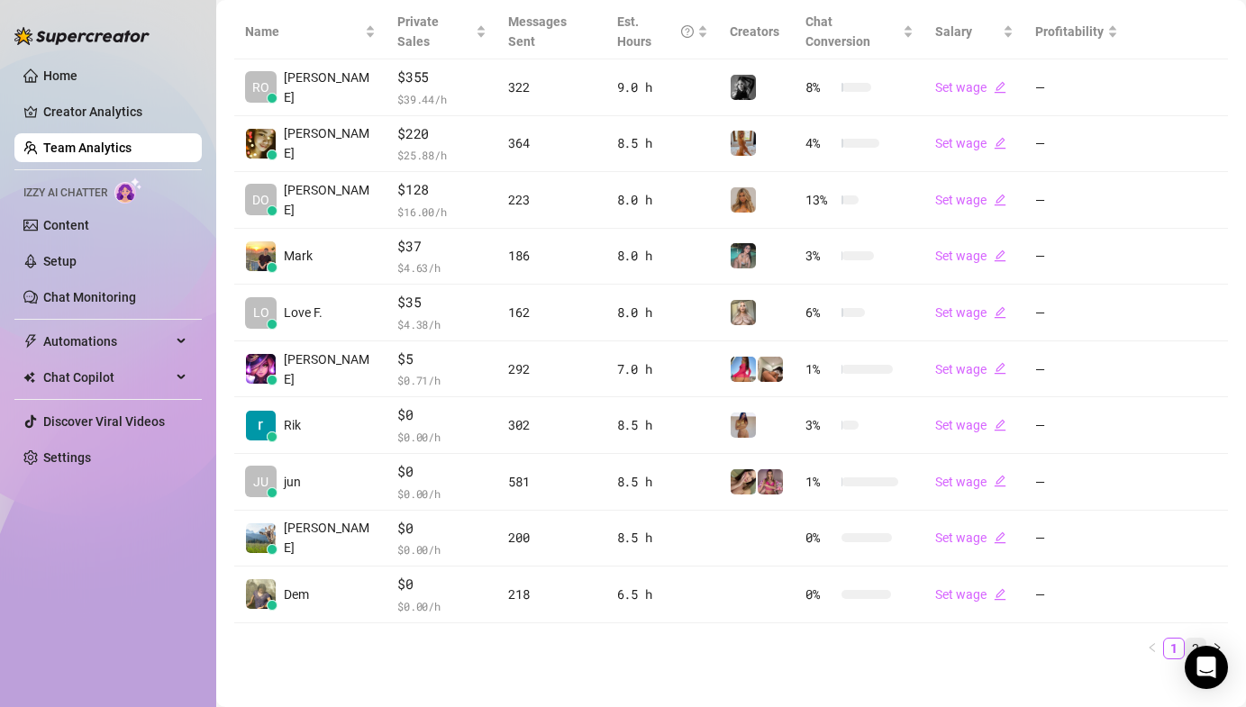
click at [1185, 639] on link "2" at bounding box center [1195, 649] width 20 height 20
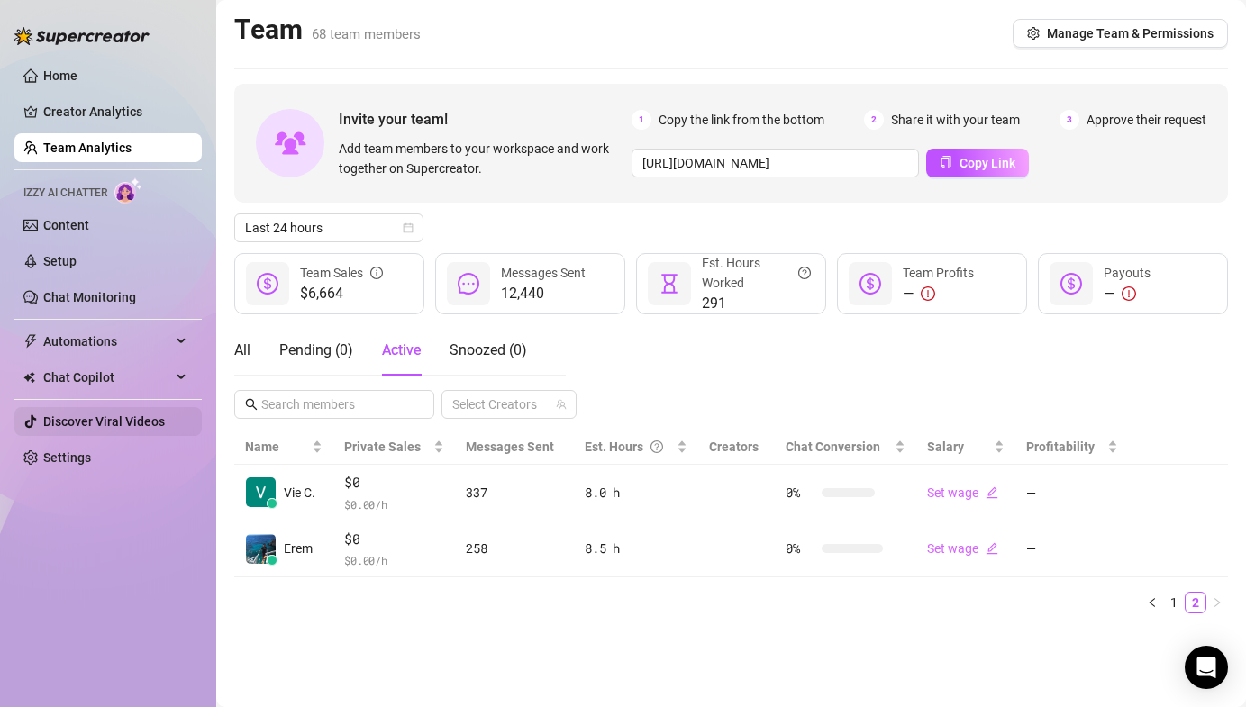
drag, startPoint x: 1171, startPoint y: 605, endPoint x: 187, endPoint y: 413, distance: 1002.1
click at [1170, 605] on link "1" at bounding box center [1174, 603] width 20 height 20
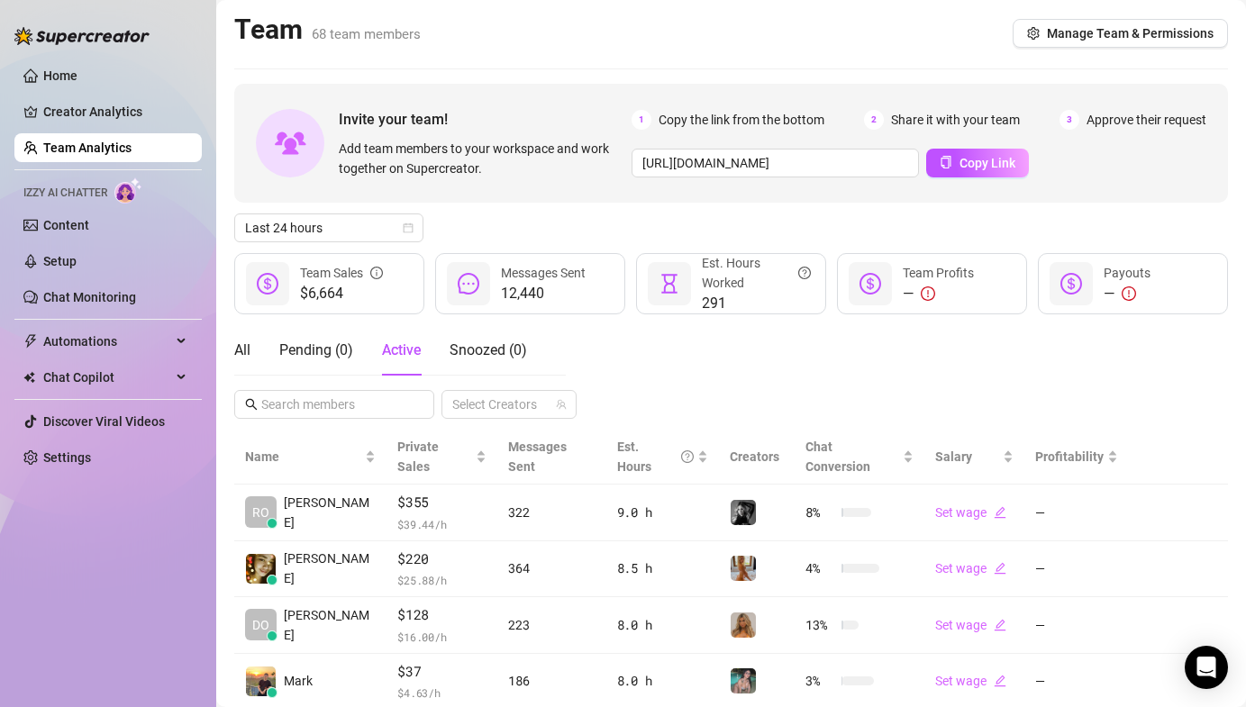
click at [513, 227] on div "Last 24 hours" at bounding box center [730, 227] width 993 height 29
click at [600, 361] on div "All Pending ( 0 ) Active Snoozed ( 0 ) Select Creators" at bounding box center [730, 372] width 993 height 94
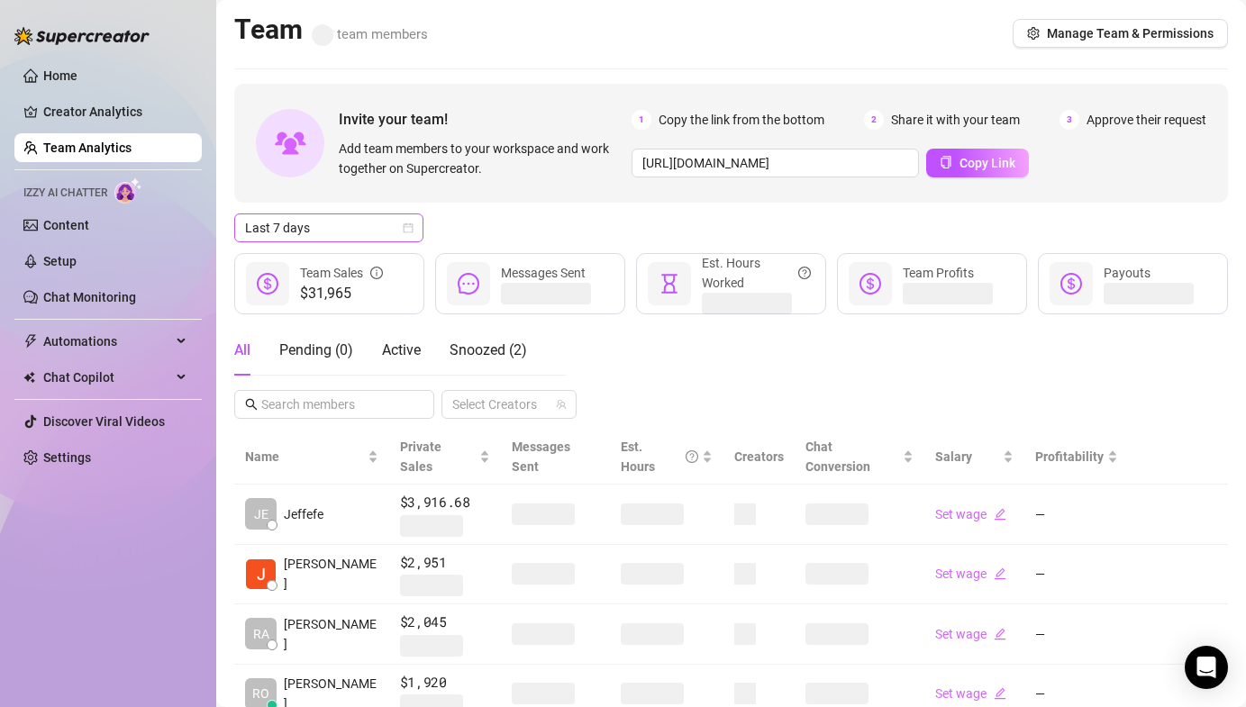
click at [290, 224] on span "Last 7 days" at bounding box center [329, 227] width 168 height 27
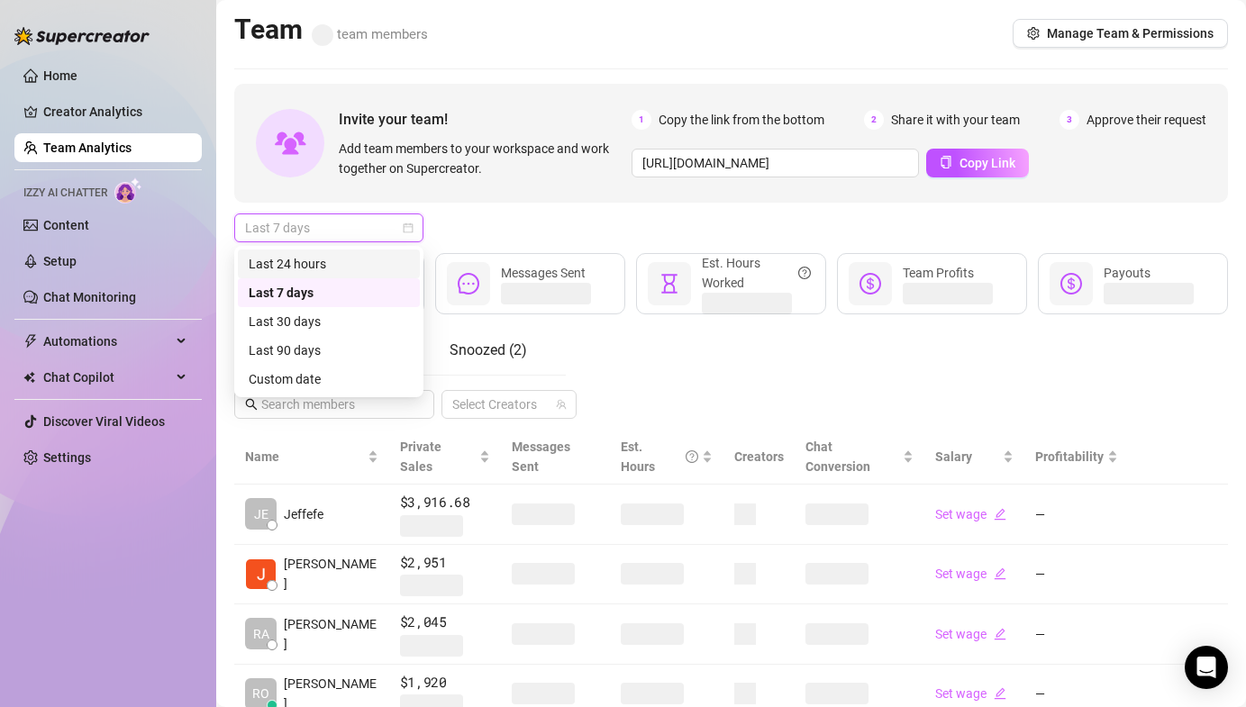
click at [298, 251] on div "Last 24 hours" at bounding box center [329, 263] width 182 height 29
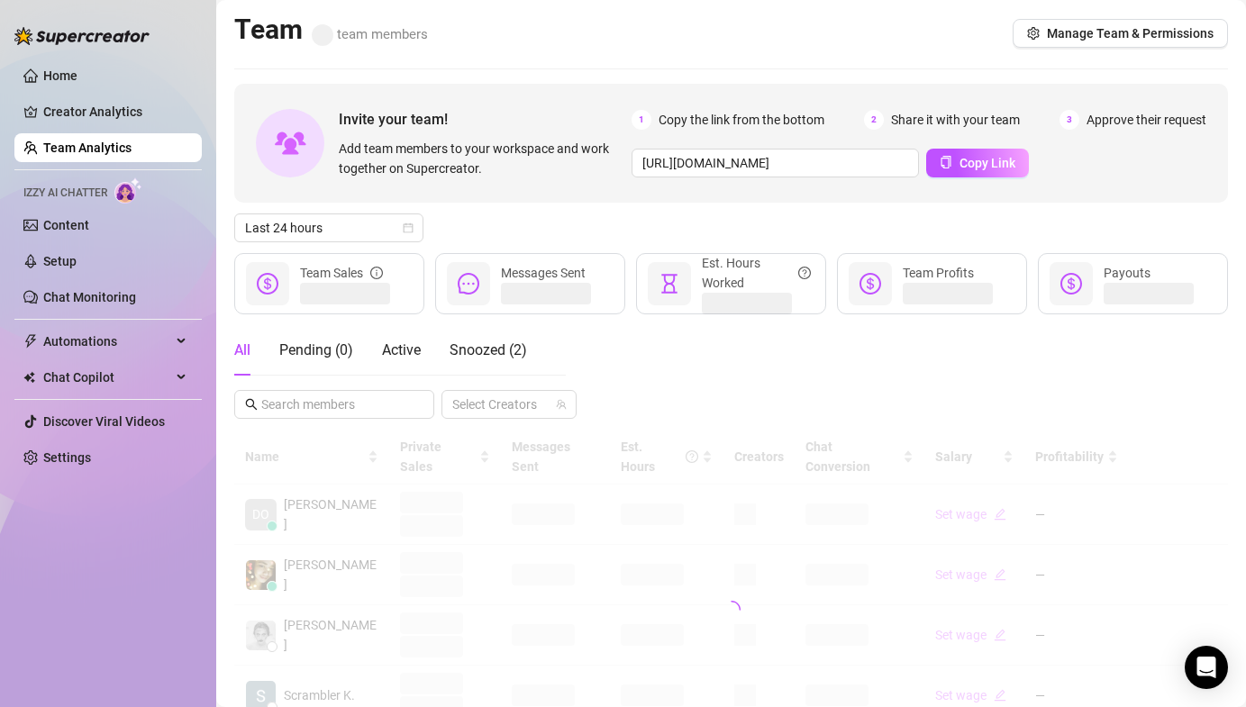
click at [498, 226] on div "Last 24 hours" at bounding box center [730, 227] width 993 height 29
click at [413, 336] on div "Active" at bounding box center [401, 350] width 39 height 50
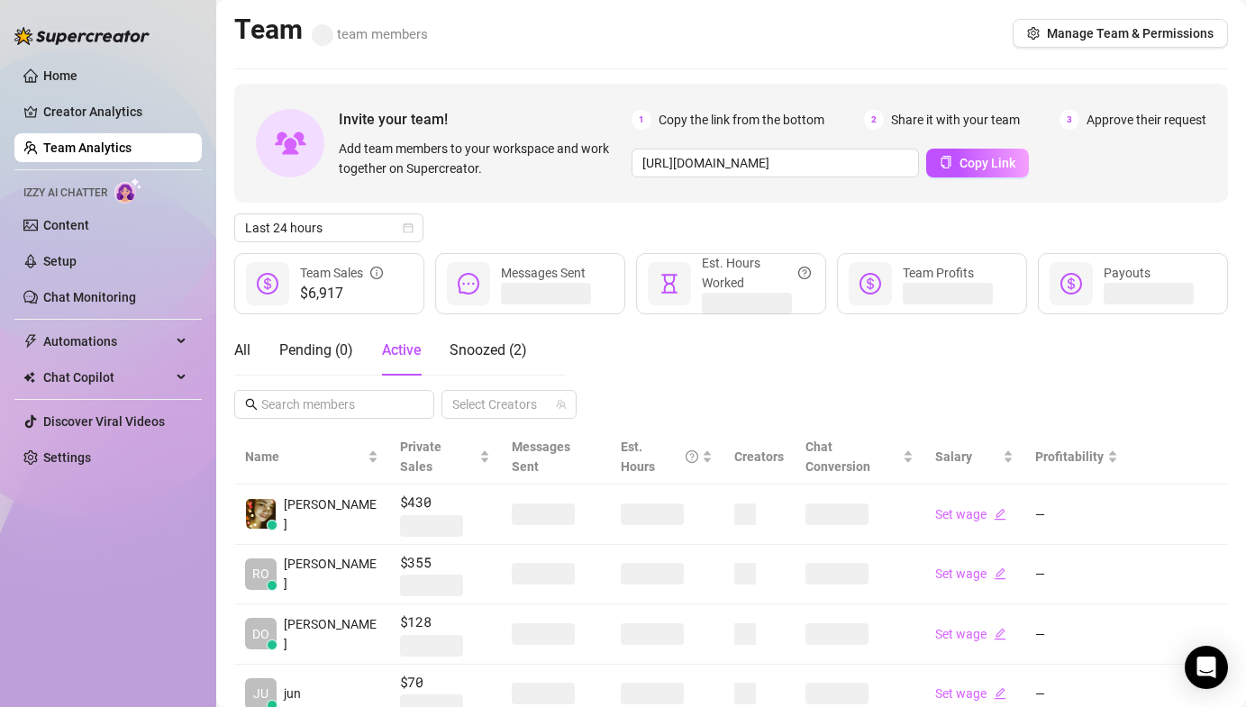
click at [485, 235] on div "Last 24 hours" at bounding box center [730, 227] width 993 height 29
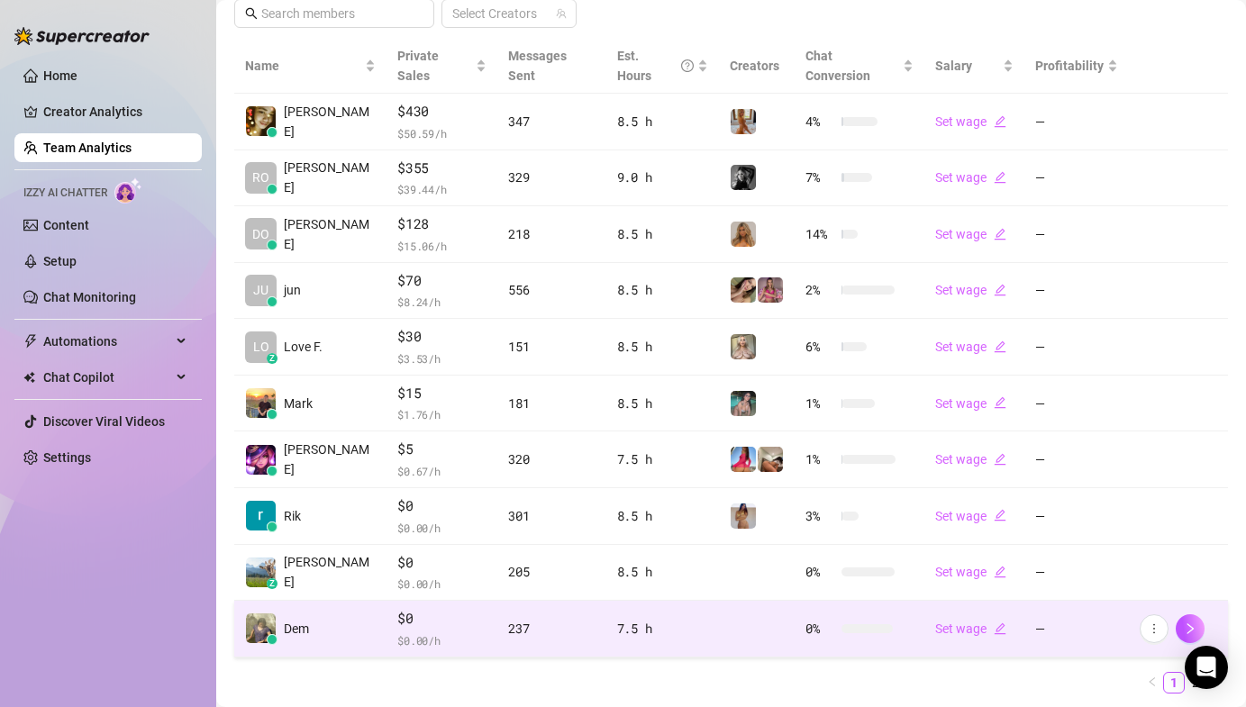
scroll to position [425, 0]
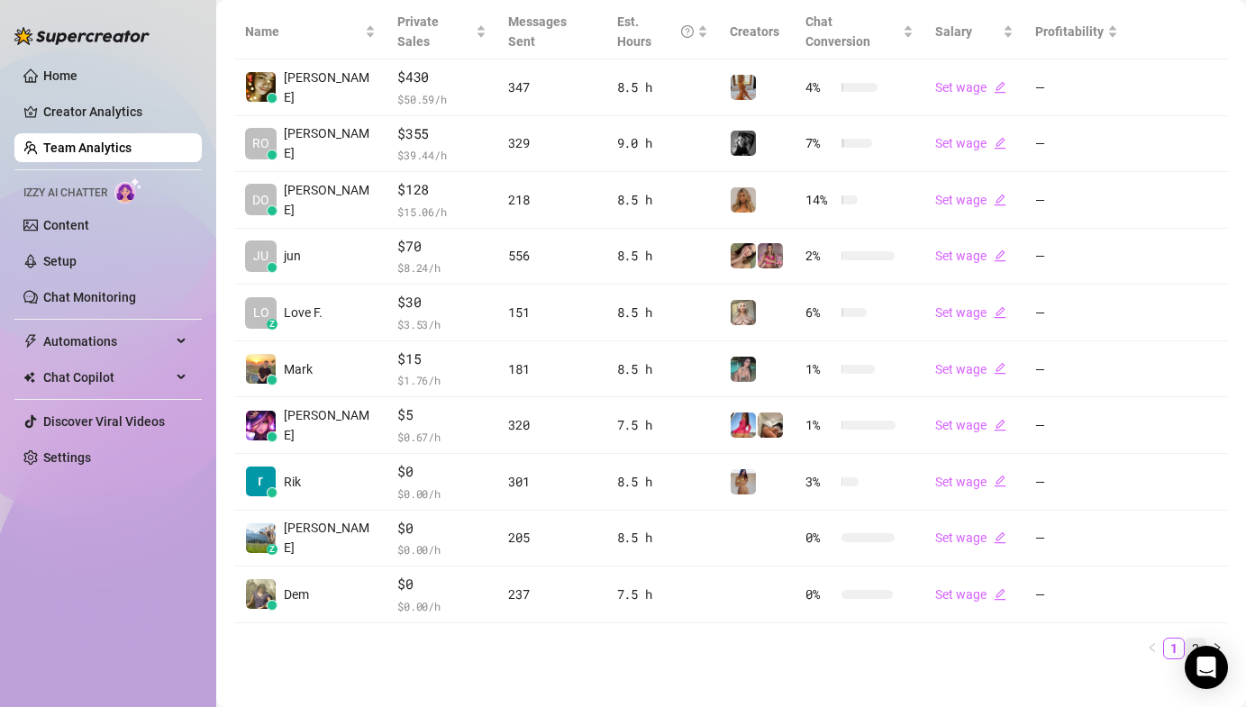
click at [1185, 639] on link "2" at bounding box center [1195, 649] width 20 height 20
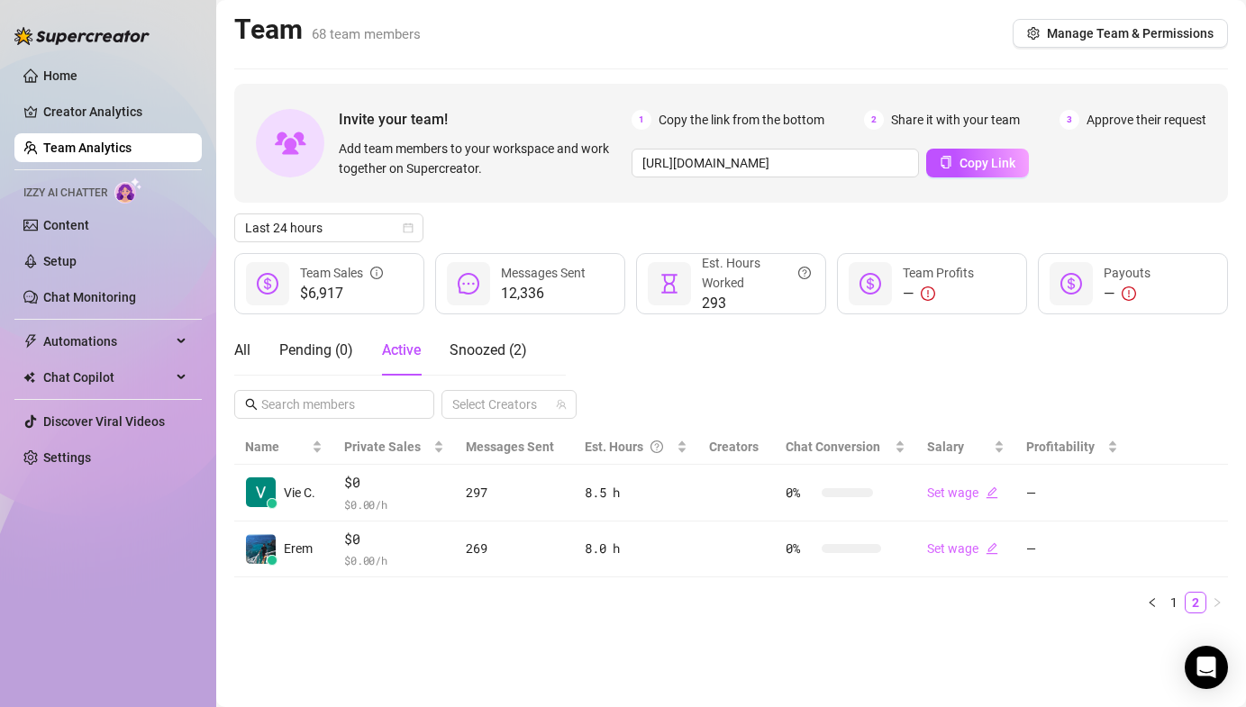
scroll to position [0, 0]
